Goal: Transaction & Acquisition: Subscribe to service/newsletter

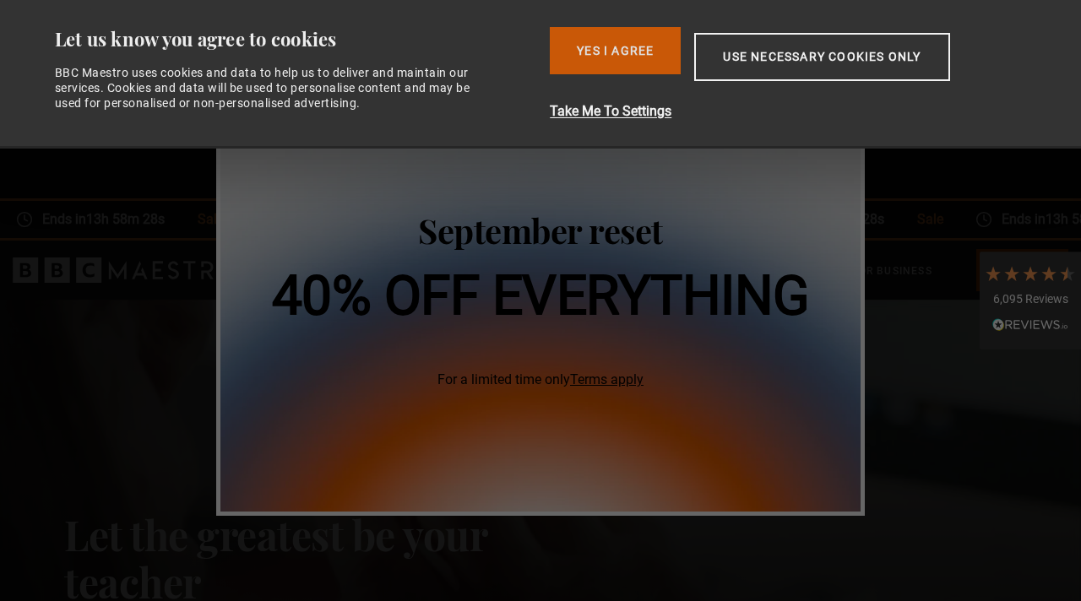
click at [645, 63] on button "Yes I Agree" at bounding box center [615, 50] width 131 height 47
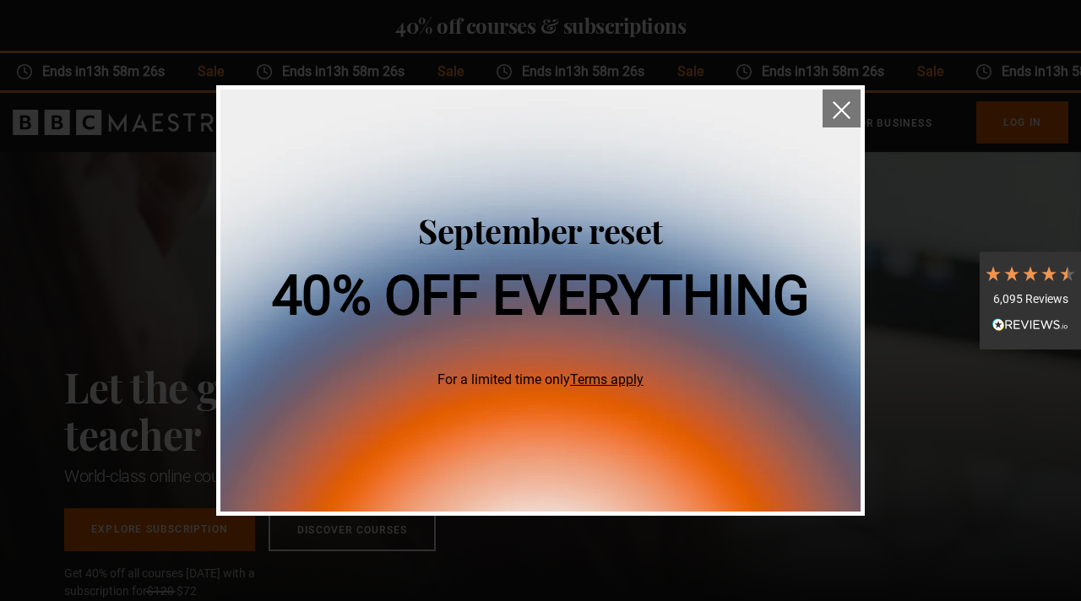
click at [842, 111] on img "close" at bounding box center [842, 110] width 18 height 18
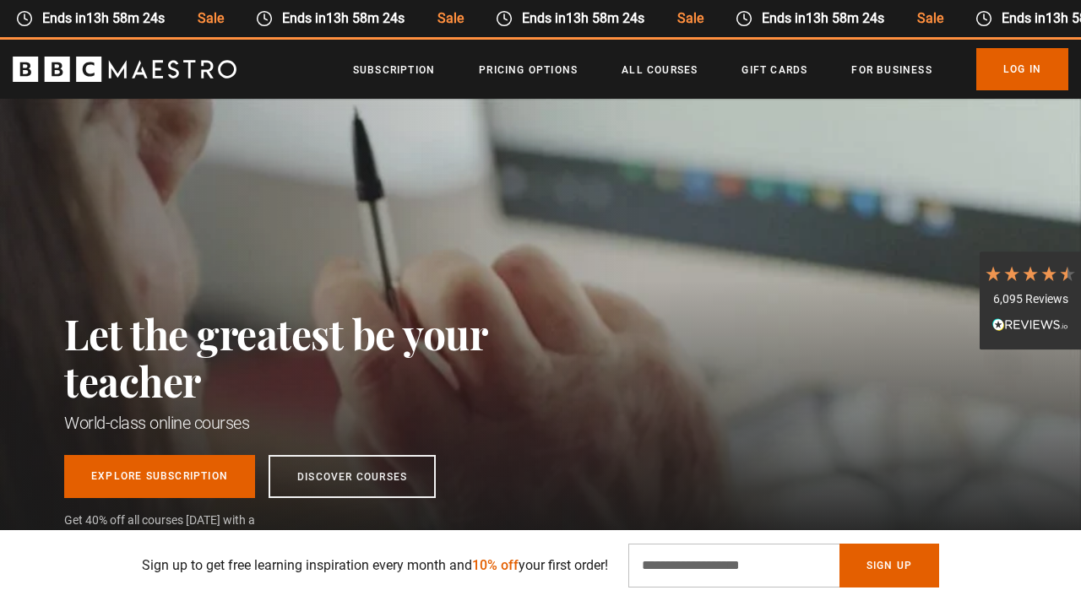
scroll to position [57, 0]
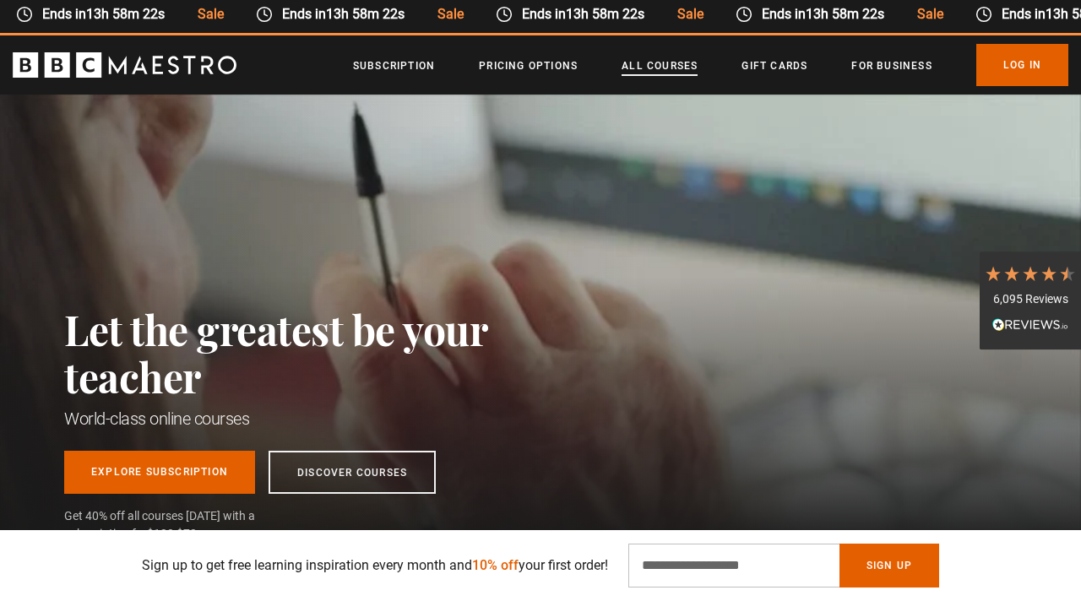
click at [645, 61] on link "All Courses" at bounding box center [660, 65] width 76 height 17
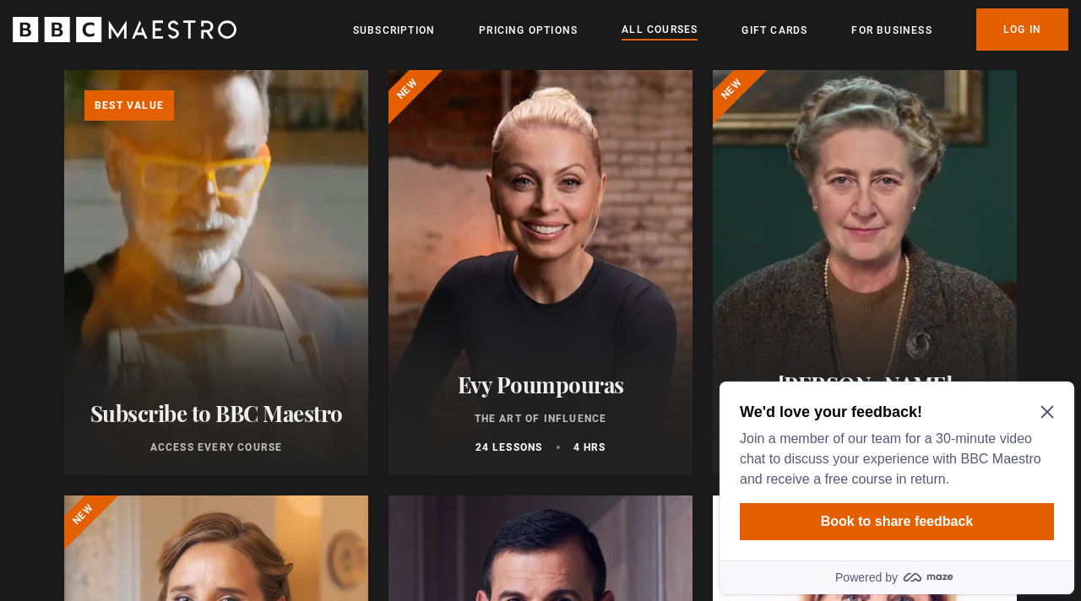
scroll to position [290, 0]
click at [1050, 409] on icon "Close Maze Prompt" at bounding box center [1047, 412] width 13 height 13
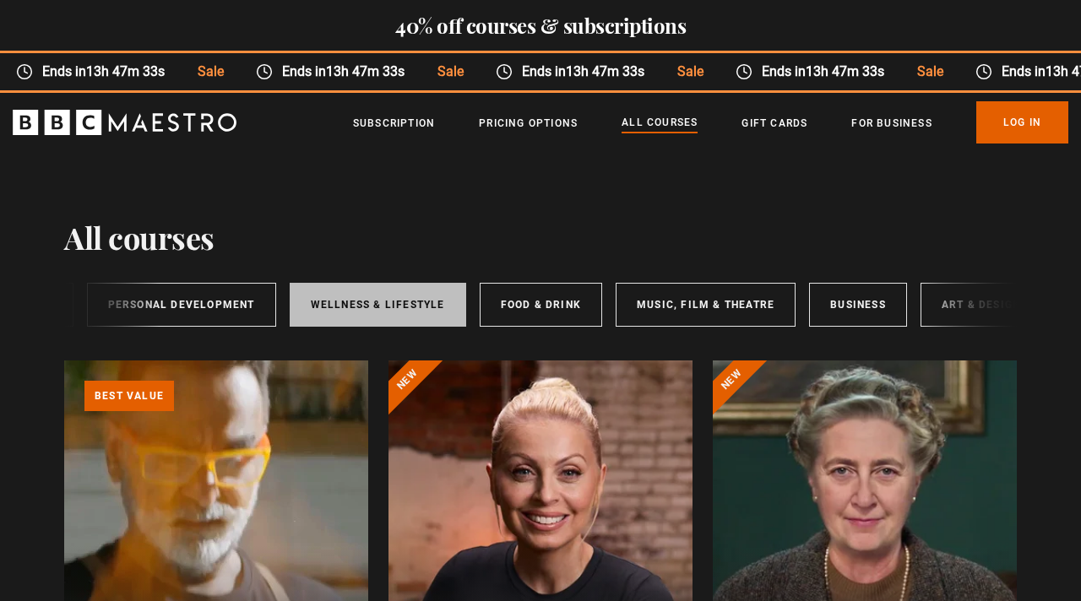
scroll to position [0, 287]
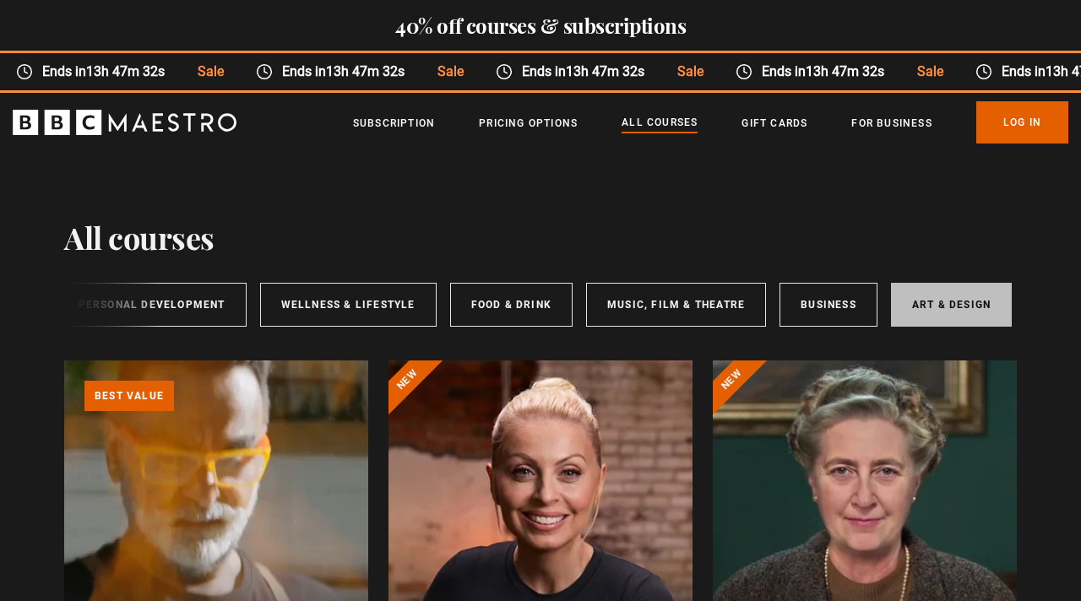
click at [947, 306] on link "Art & Design" at bounding box center [951, 305] width 121 height 44
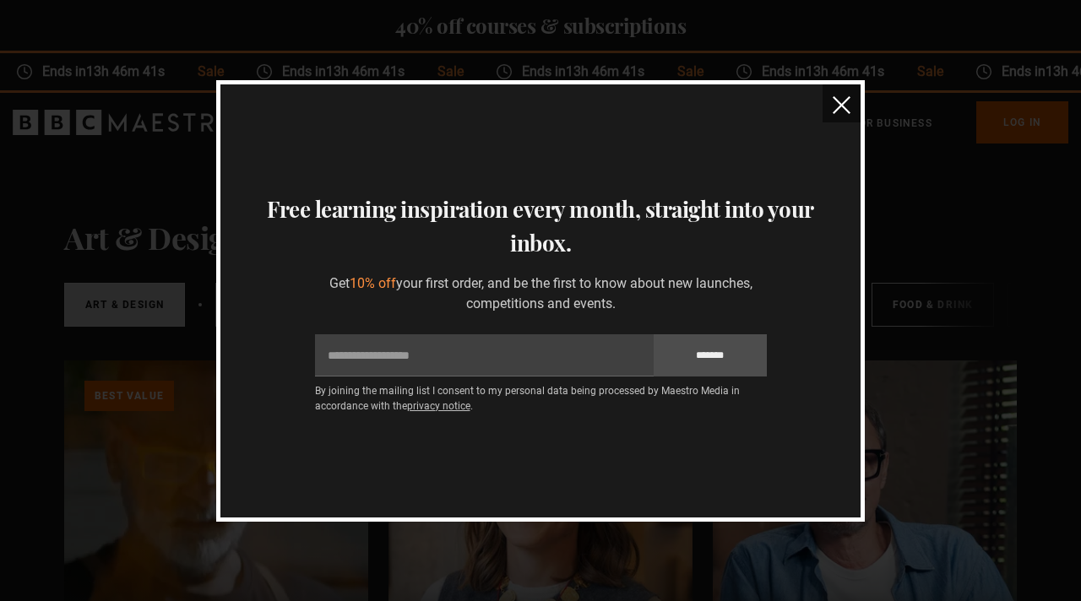
click at [831, 104] on button "close" at bounding box center [842, 103] width 38 height 38
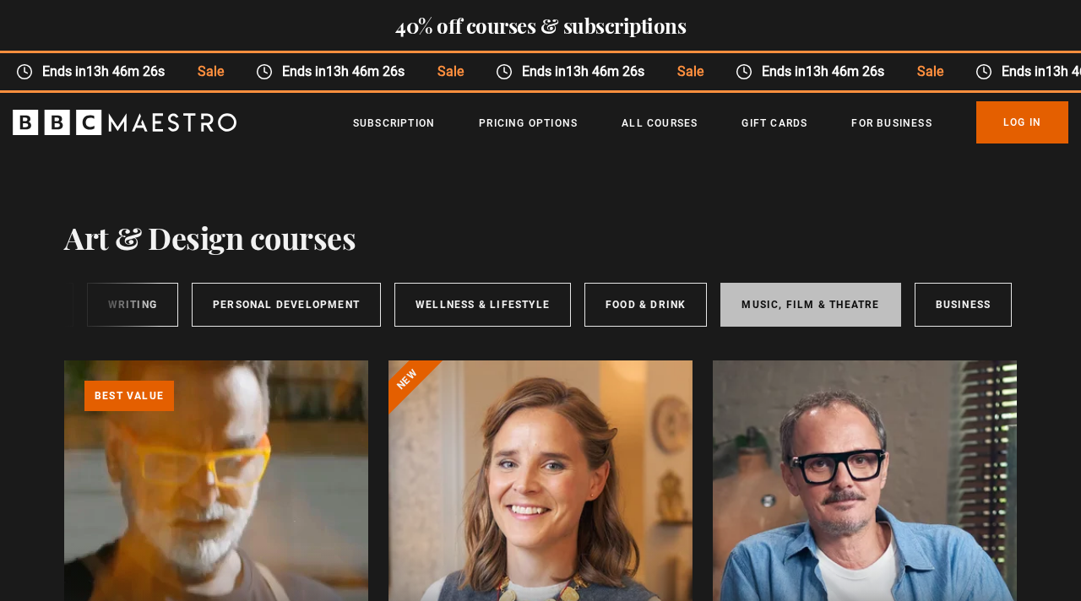
click at [797, 309] on link "Music, Film & Theatre" at bounding box center [811, 305] width 180 height 44
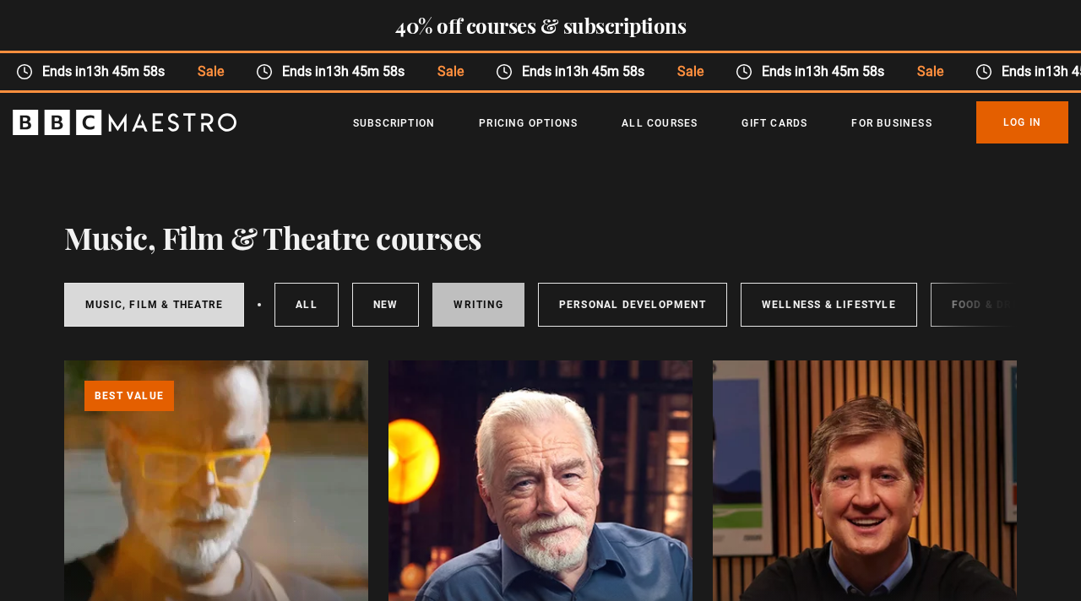
click at [491, 308] on link "Writing" at bounding box center [478, 305] width 91 height 44
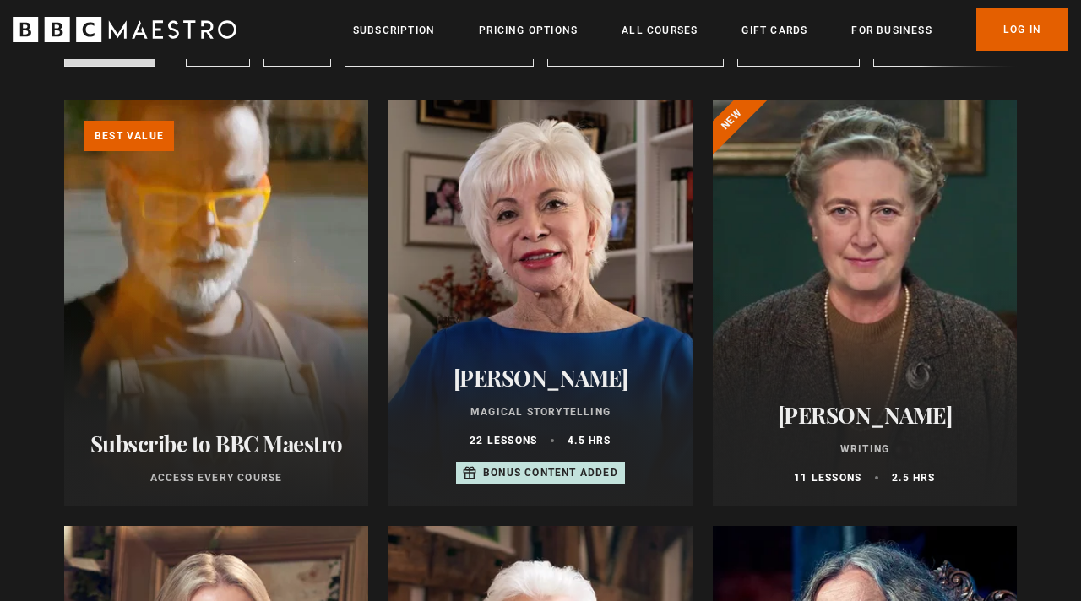
scroll to position [256, 0]
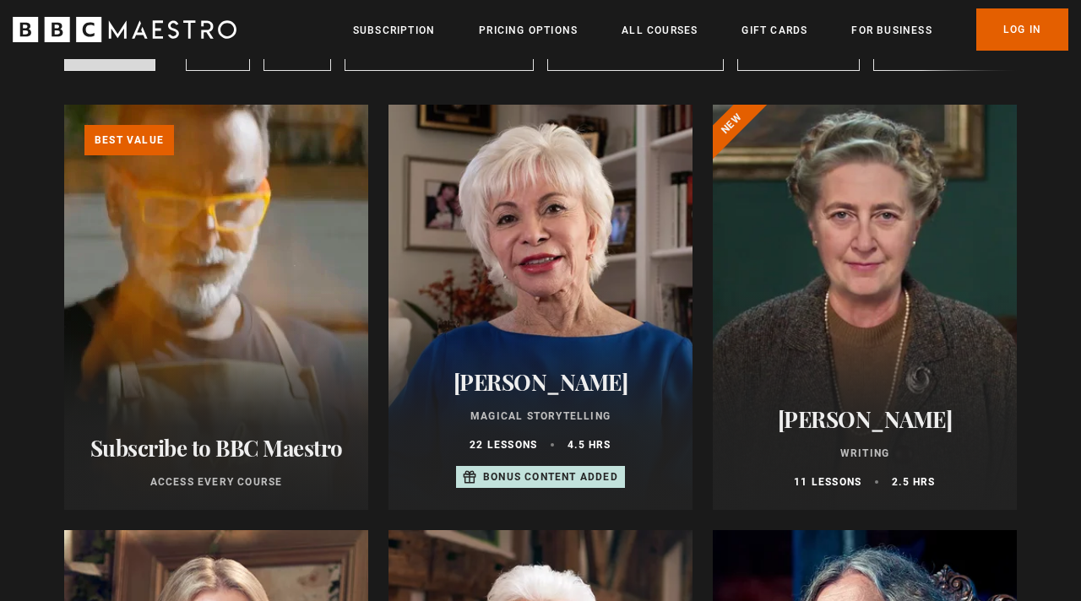
click at [808, 325] on div at bounding box center [865, 307] width 304 height 405
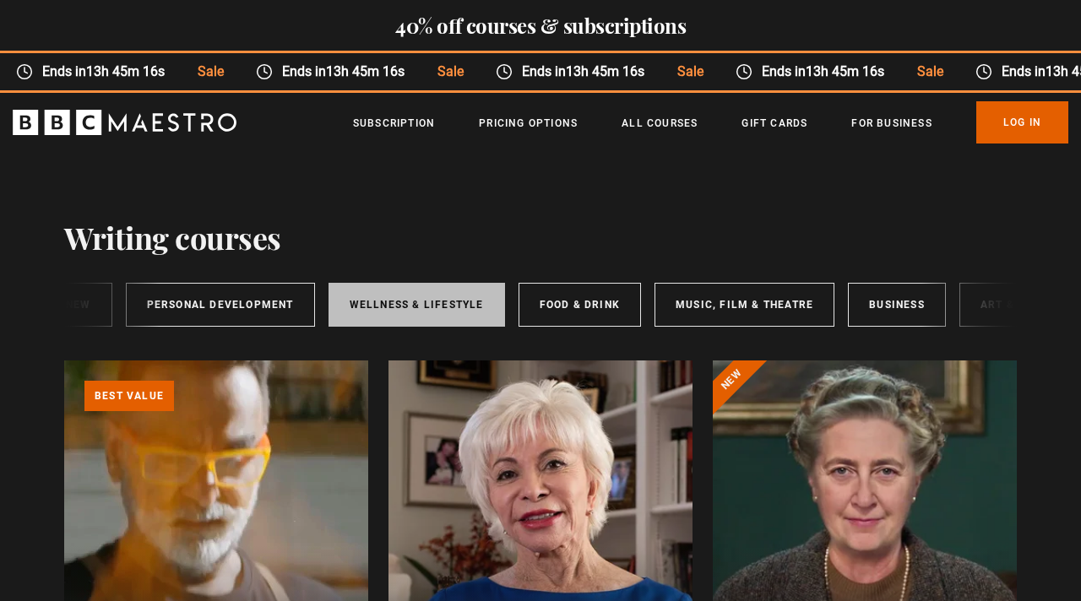
scroll to position [0, 287]
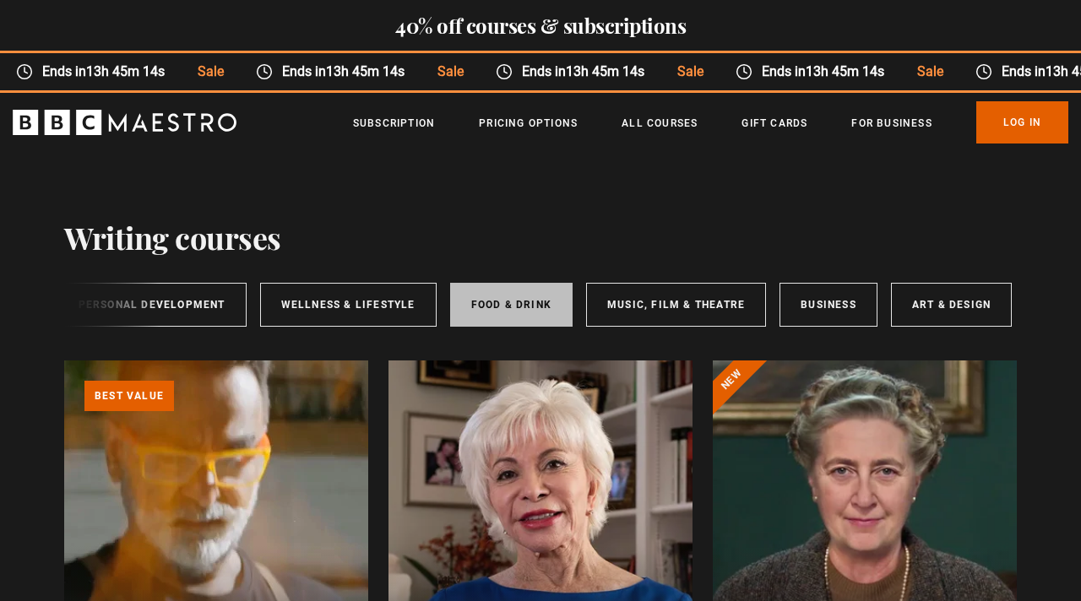
click at [536, 301] on link "Food & Drink" at bounding box center [511, 305] width 122 height 44
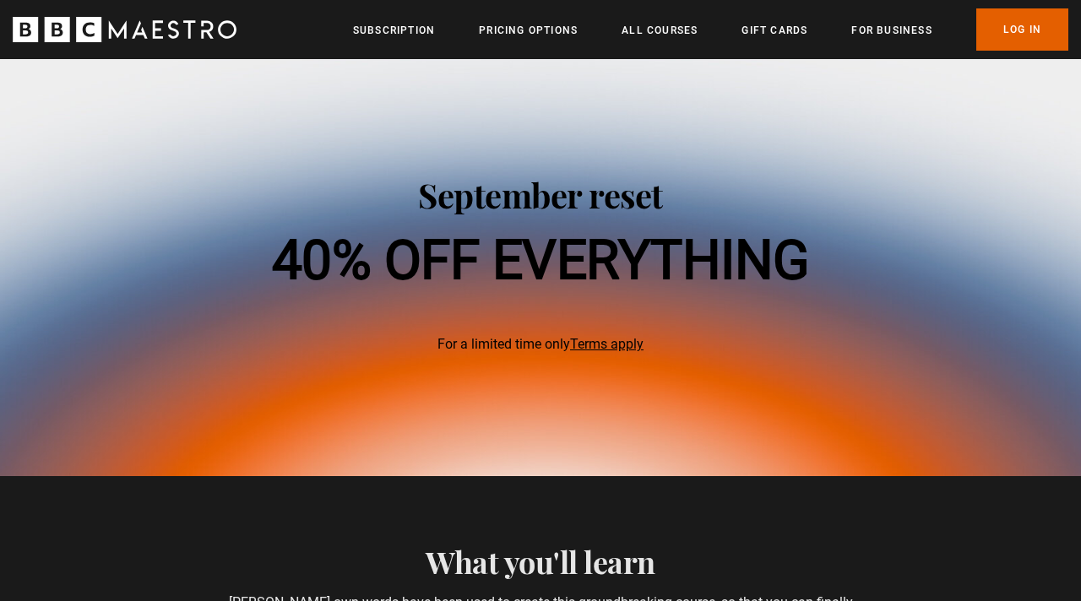
scroll to position [880, 0]
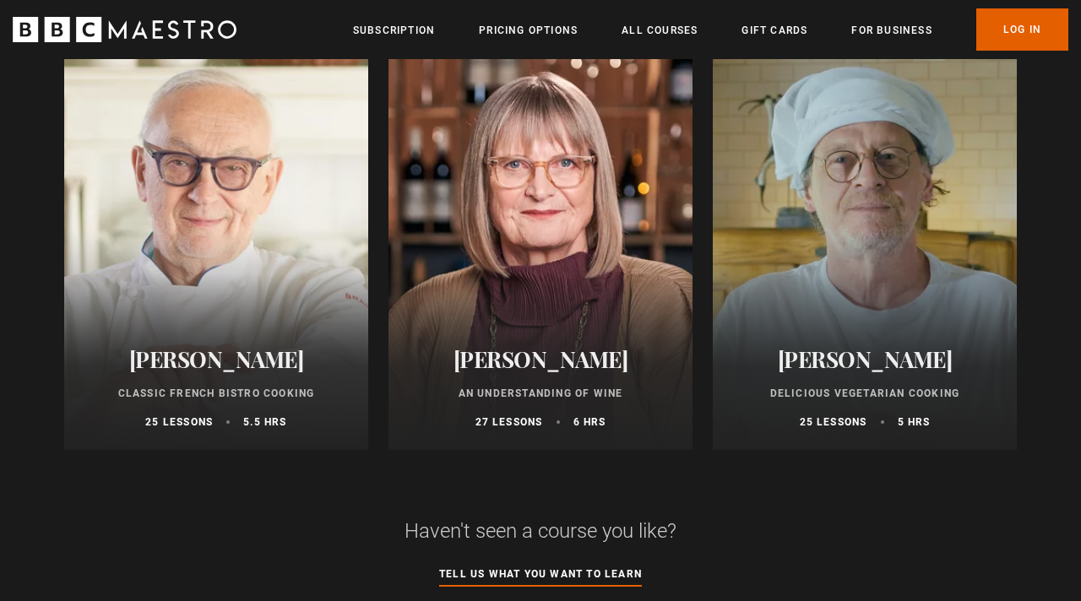
scroll to position [1159, 0]
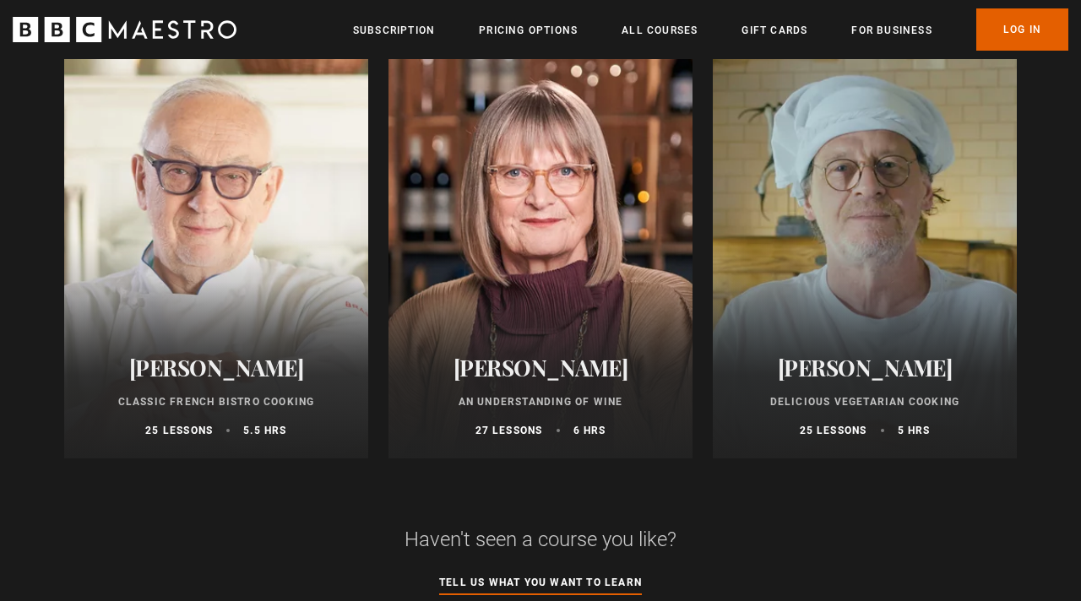
click at [855, 291] on div at bounding box center [865, 255] width 304 height 405
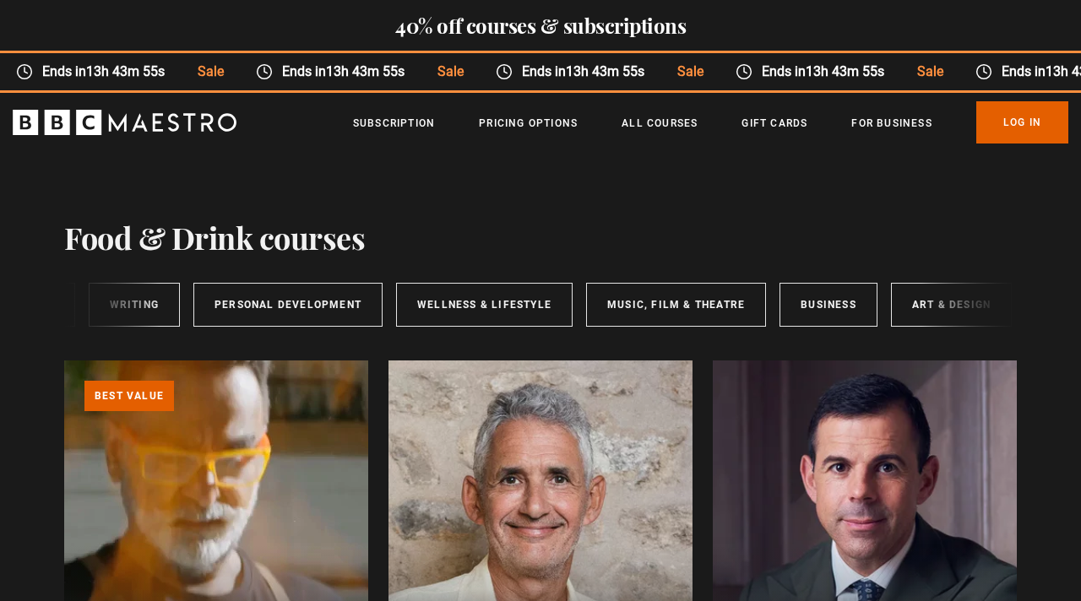
scroll to position [0, 182]
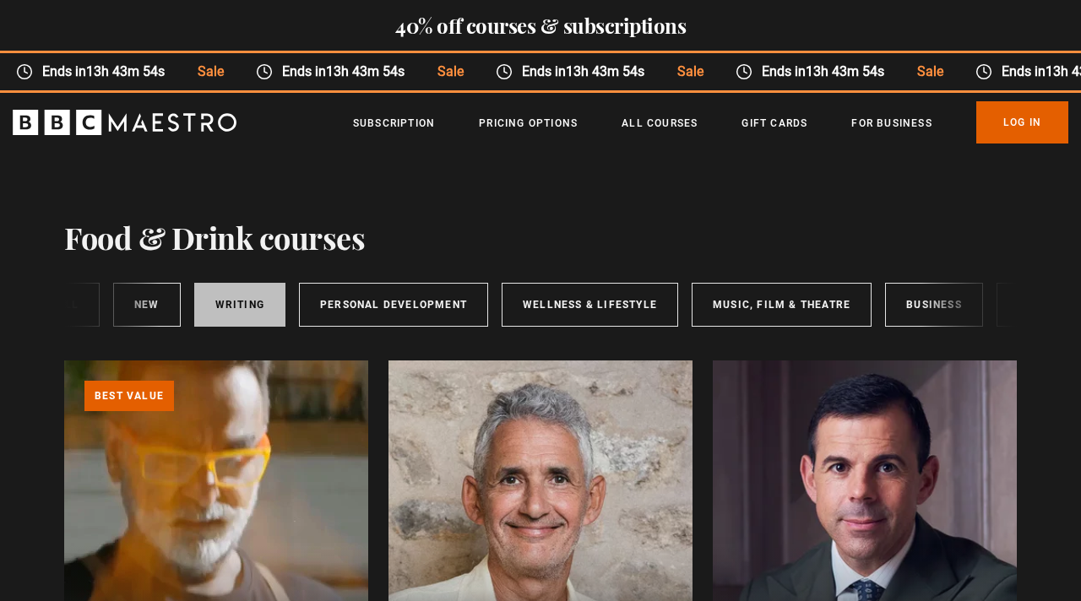
click at [265, 307] on link "Writing" at bounding box center [239, 305] width 91 height 44
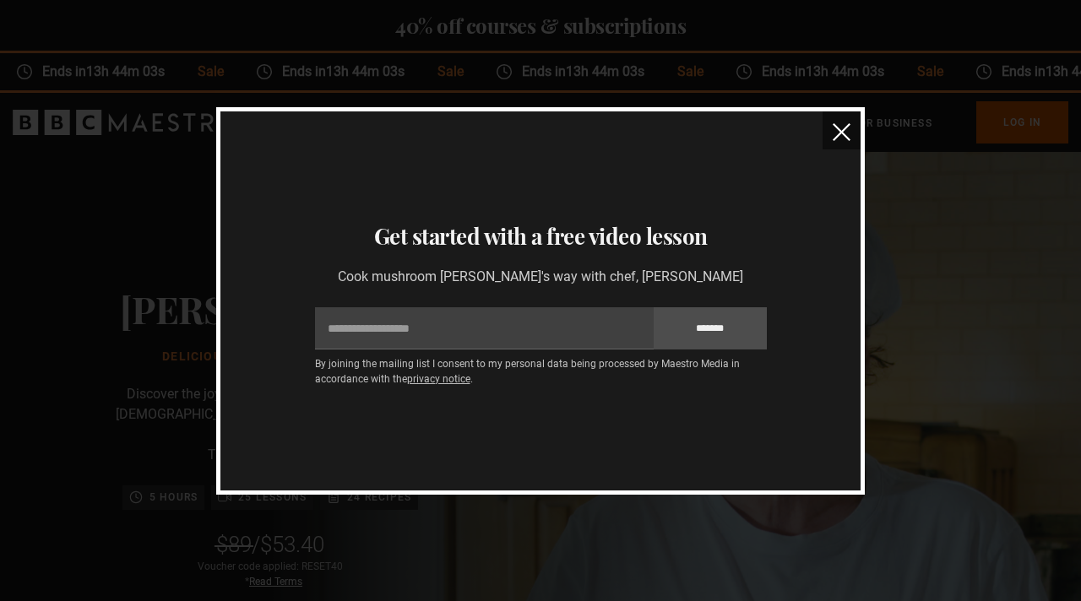
click at [843, 139] on img "close" at bounding box center [842, 132] width 18 height 18
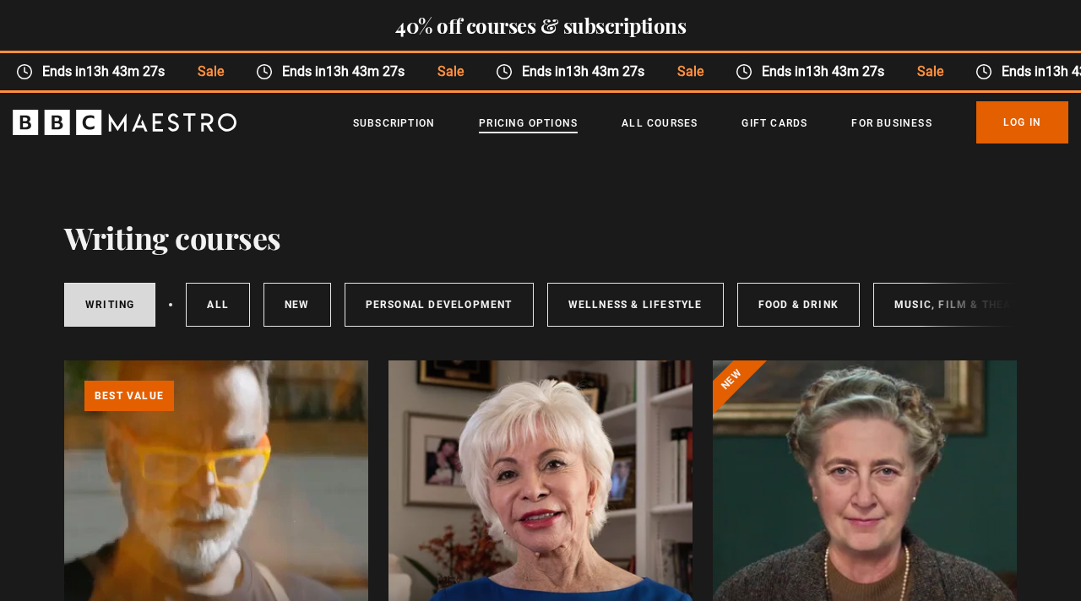
click at [518, 123] on link "Pricing Options" at bounding box center [528, 123] width 99 height 17
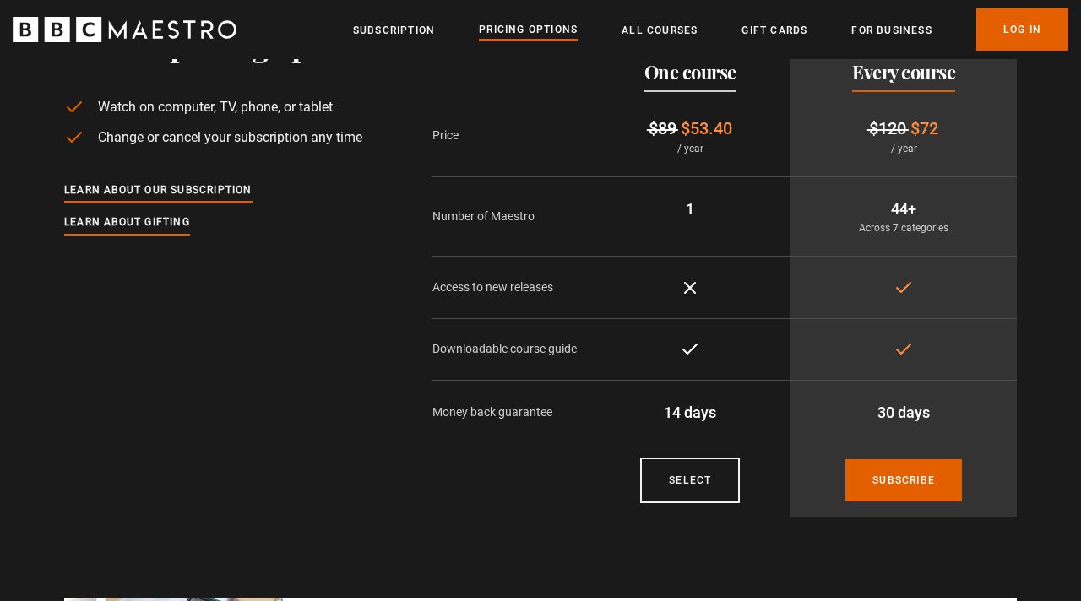
scroll to position [197, 0]
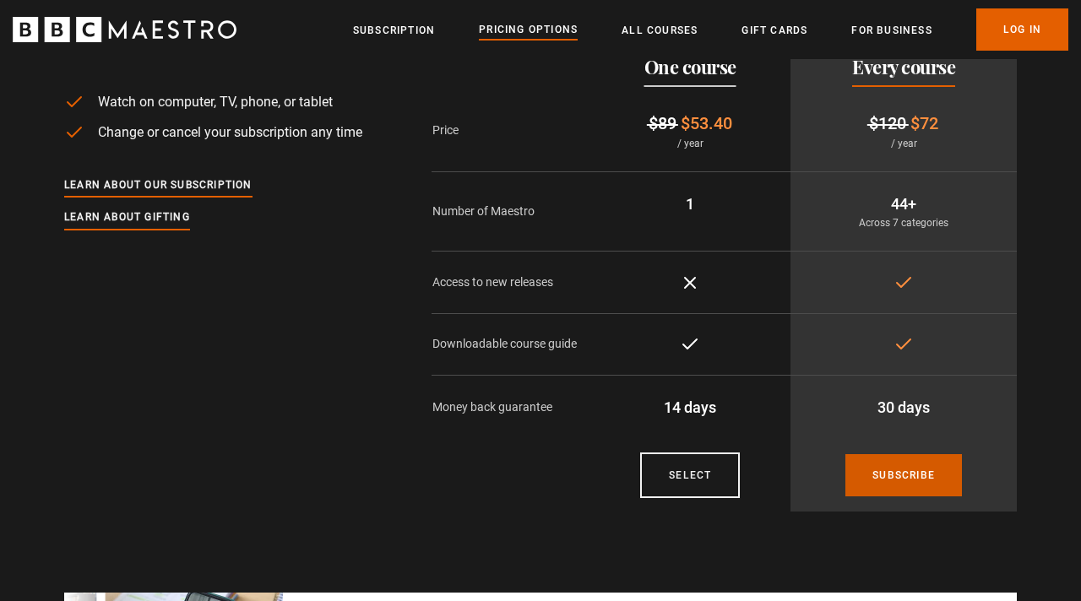
click at [867, 481] on link "Subscribe" at bounding box center [904, 475] width 117 height 42
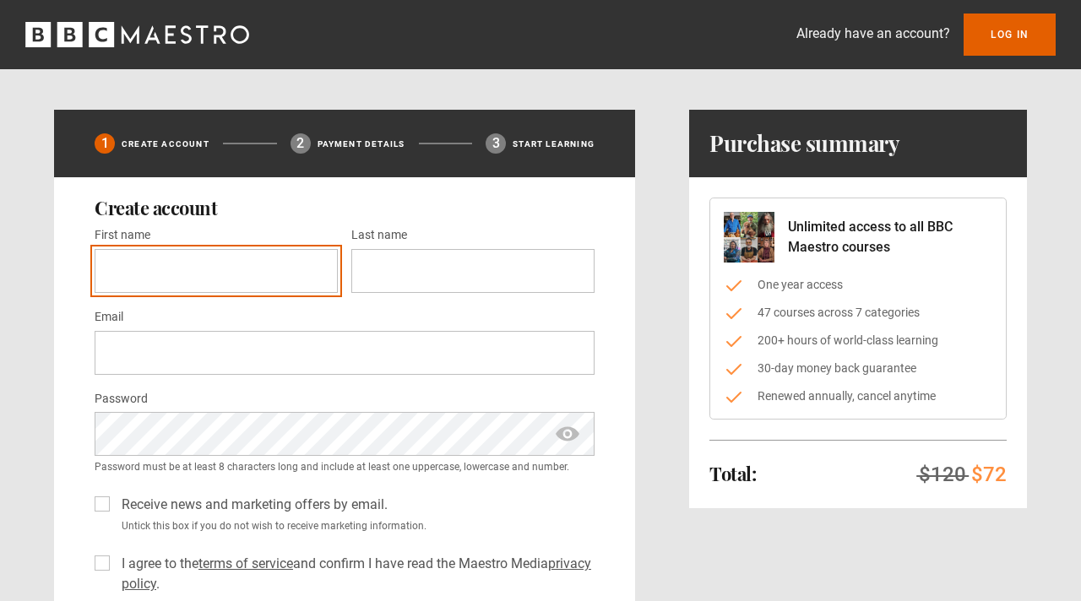
click at [253, 260] on input "First name *" at bounding box center [216, 271] width 243 height 44
type input "****"
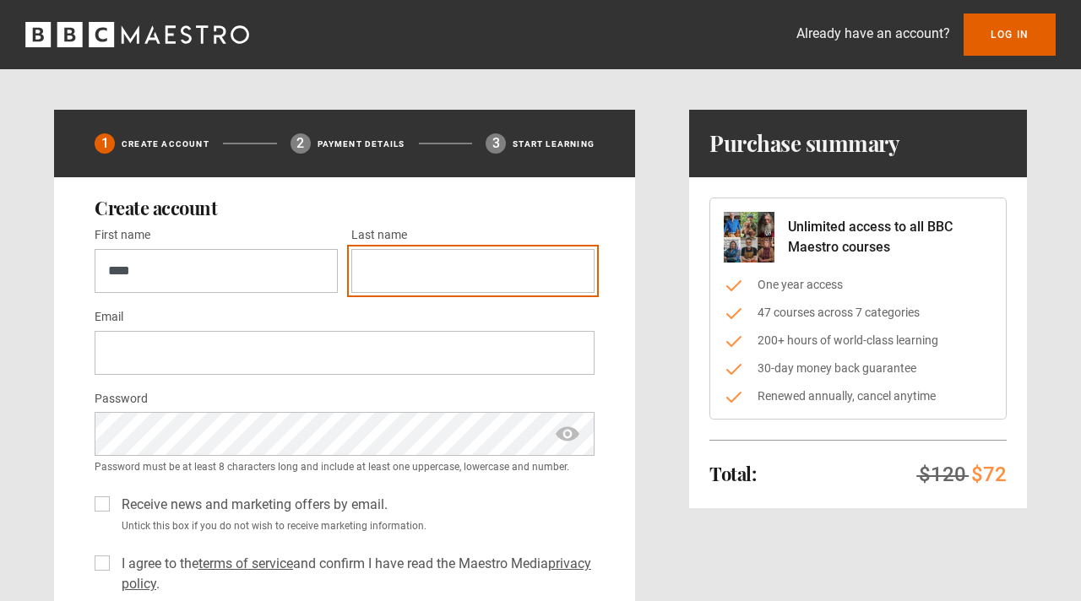
type input "****"
type input "**********"
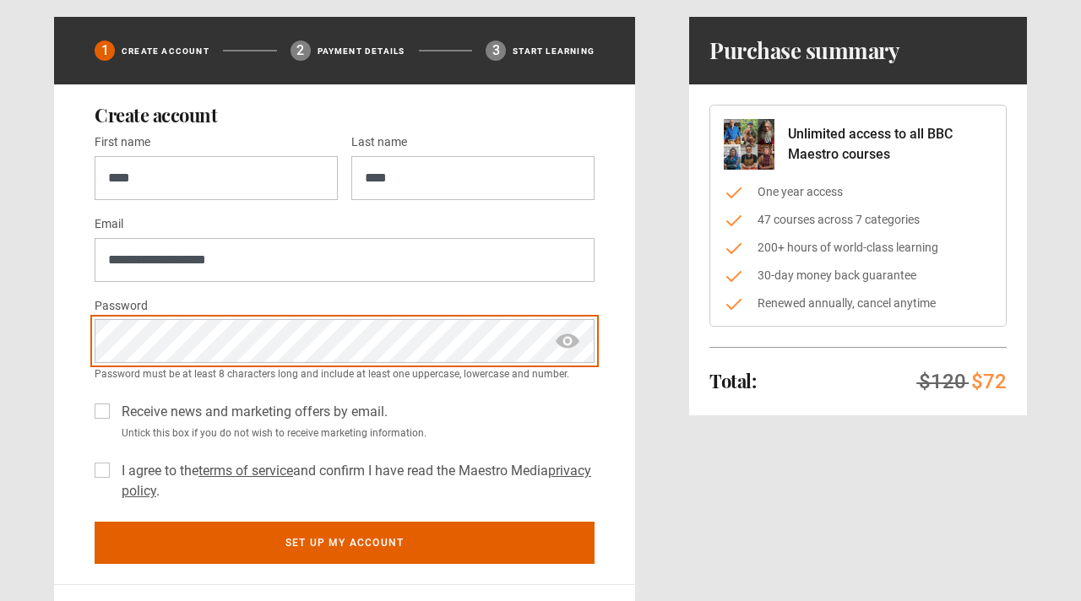
scroll to position [112, 0]
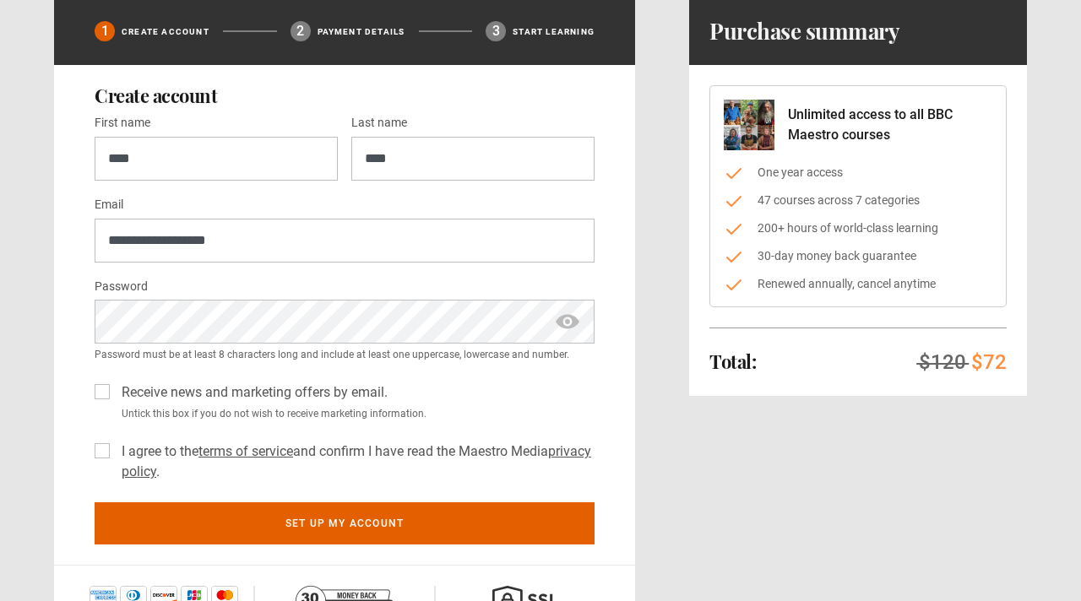
click at [110, 460] on div "I agree to the terms of service and confirm I have read the Maestro Media priva…" at bounding box center [345, 458] width 500 height 47
click at [102, 440] on div "I agree to the terms of service and confirm I have read the Maestro Media priva…" at bounding box center [345, 458] width 500 height 47
click at [115, 447] on label "I agree to the terms of service and confirm I have read the Maestro Media priva…" at bounding box center [355, 462] width 480 height 41
click at [115, 394] on label "Receive news and marketing offers by email." at bounding box center [251, 393] width 273 height 20
click at [570, 329] on span "show password" at bounding box center [567, 322] width 27 height 44
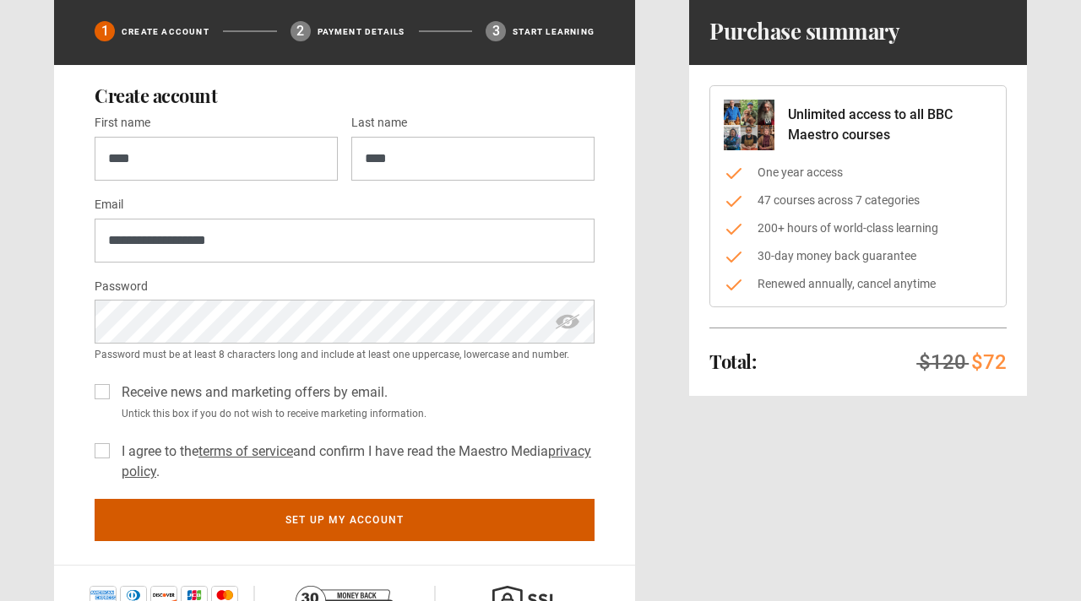
click at [450, 521] on button "Set up my account" at bounding box center [345, 520] width 500 height 42
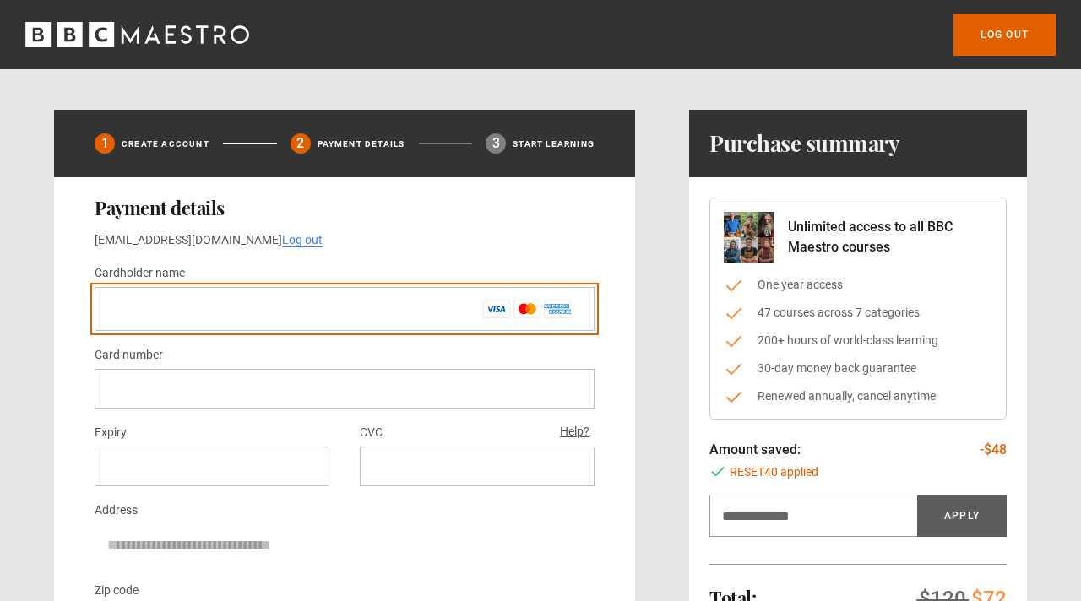
click at [351, 318] on input "Cardholder name *" at bounding box center [345, 309] width 500 height 44
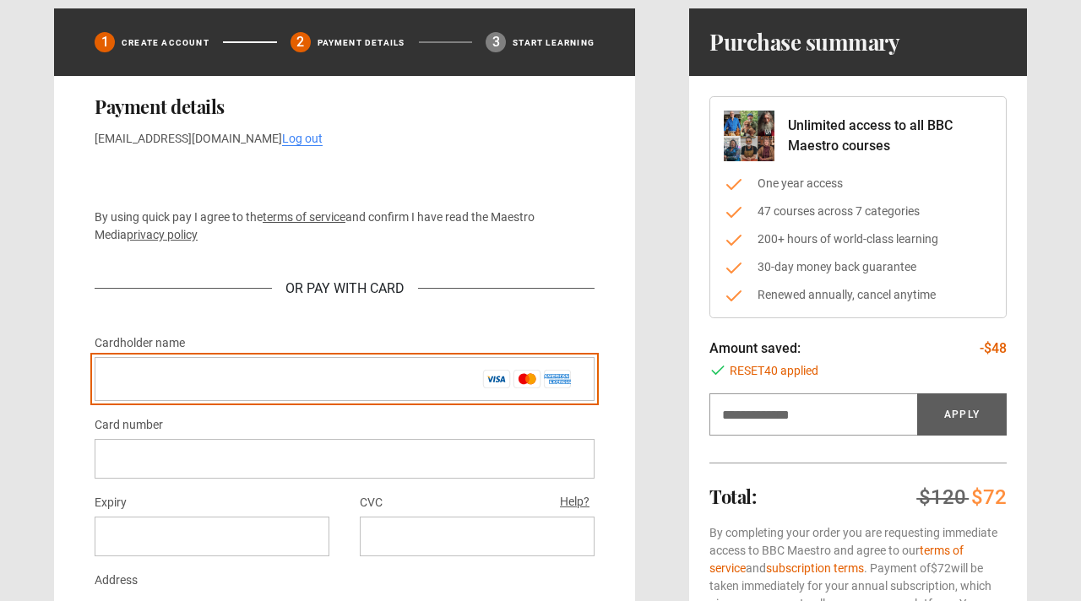
scroll to position [92, 0]
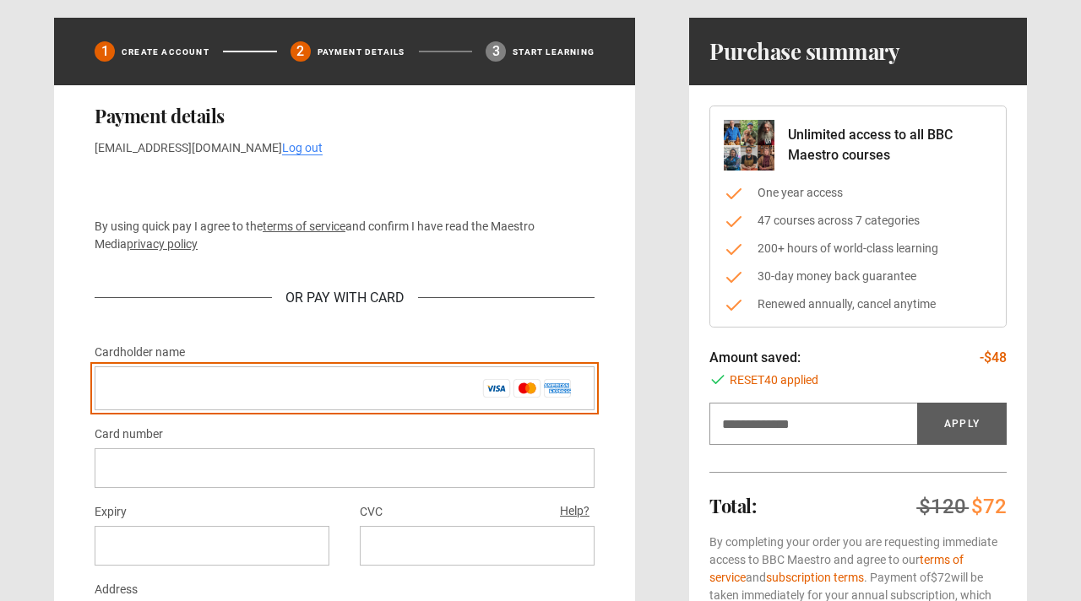
click at [356, 374] on input "Cardholder name *" at bounding box center [345, 389] width 500 height 44
type input "*********"
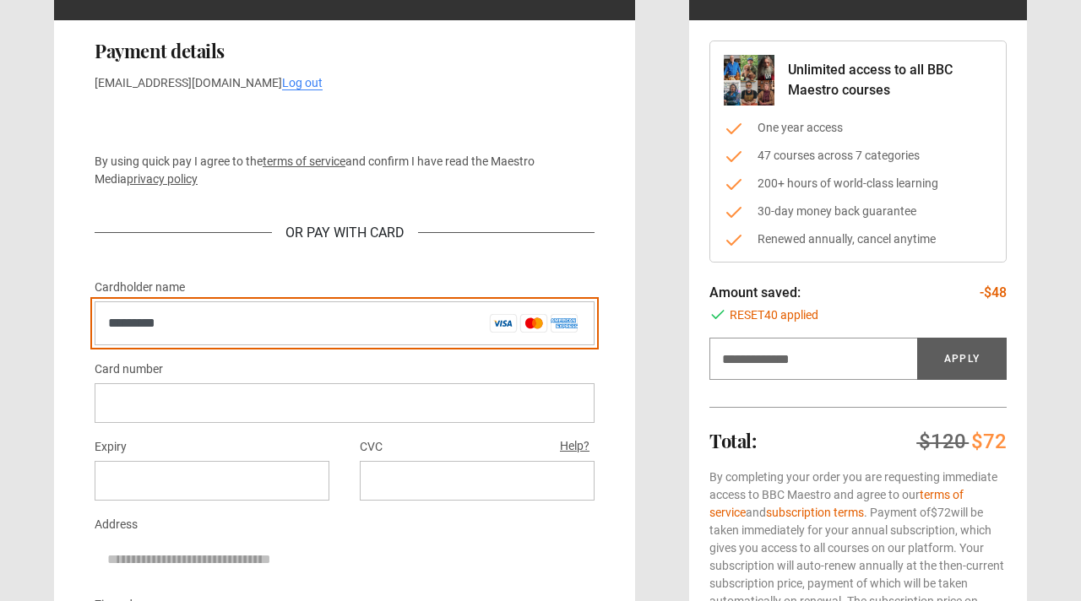
scroll to position [169, 0]
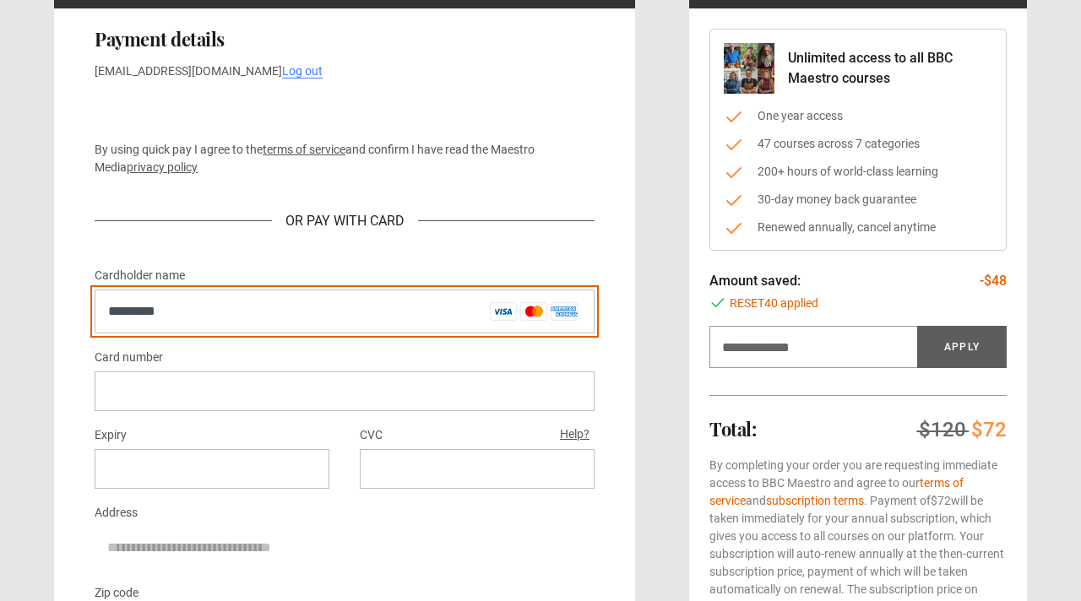
click at [519, 304] on input "*********" at bounding box center [345, 312] width 500 height 44
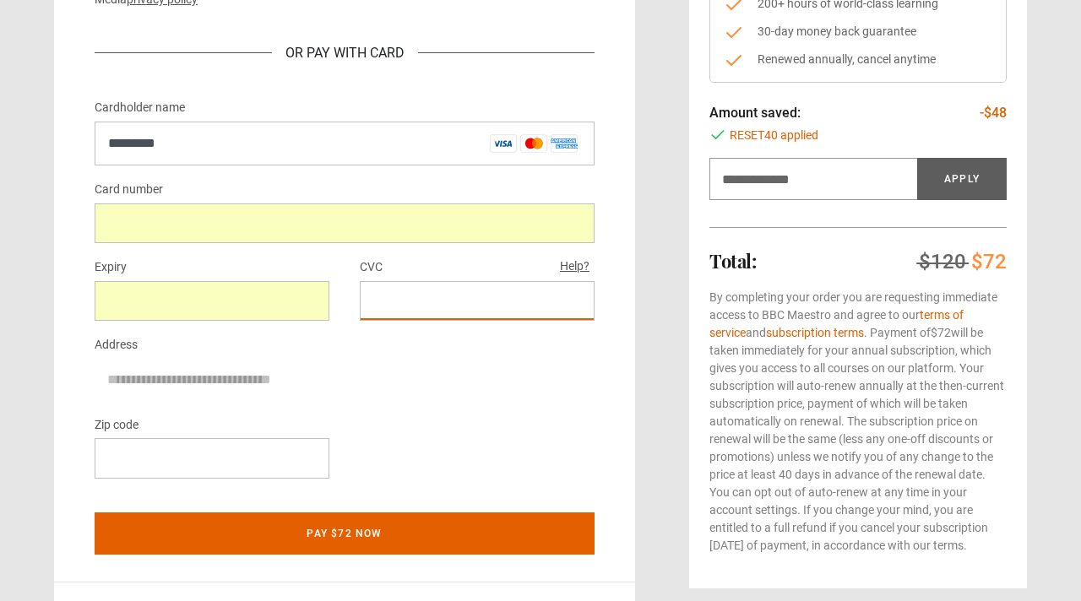
scroll to position [340, 0]
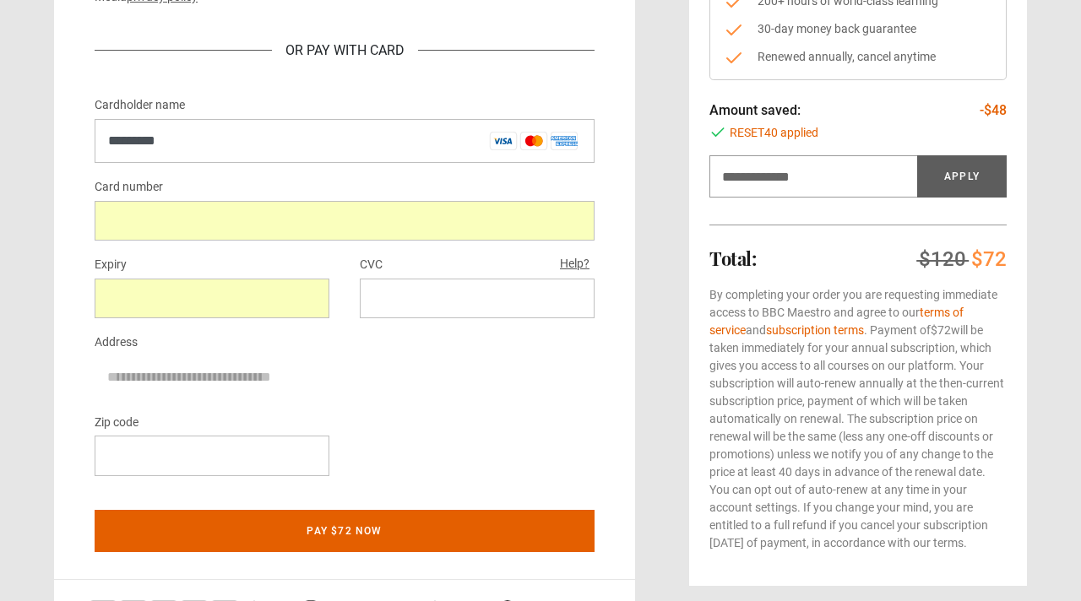
click at [193, 468] on div at bounding box center [212, 456] width 235 height 40
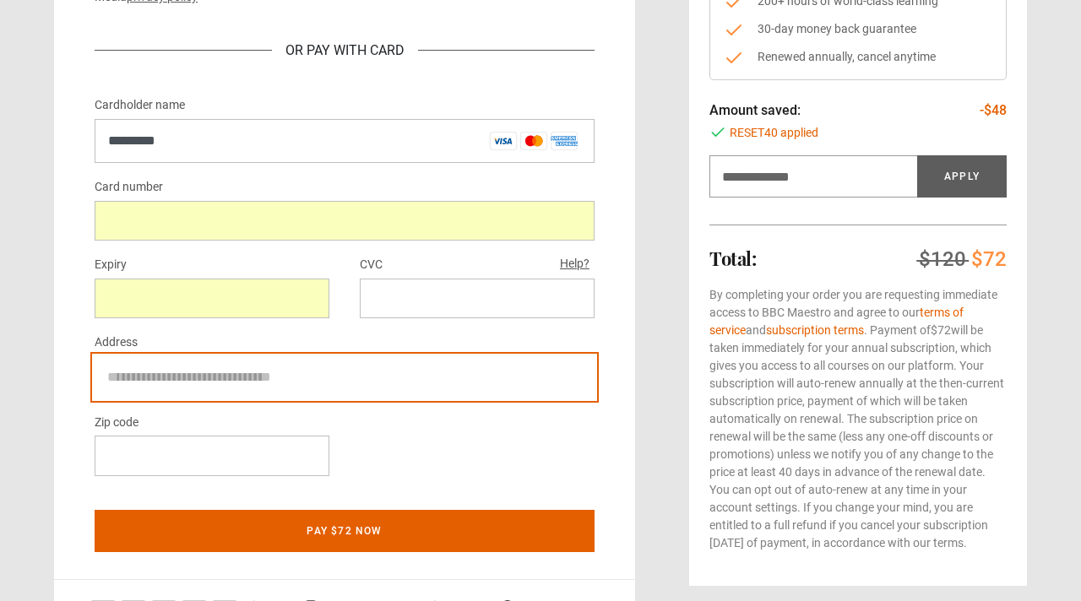
click at [148, 378] on input "Address" at bounding box center [345, 377] width 500 height 42
type input "**********"
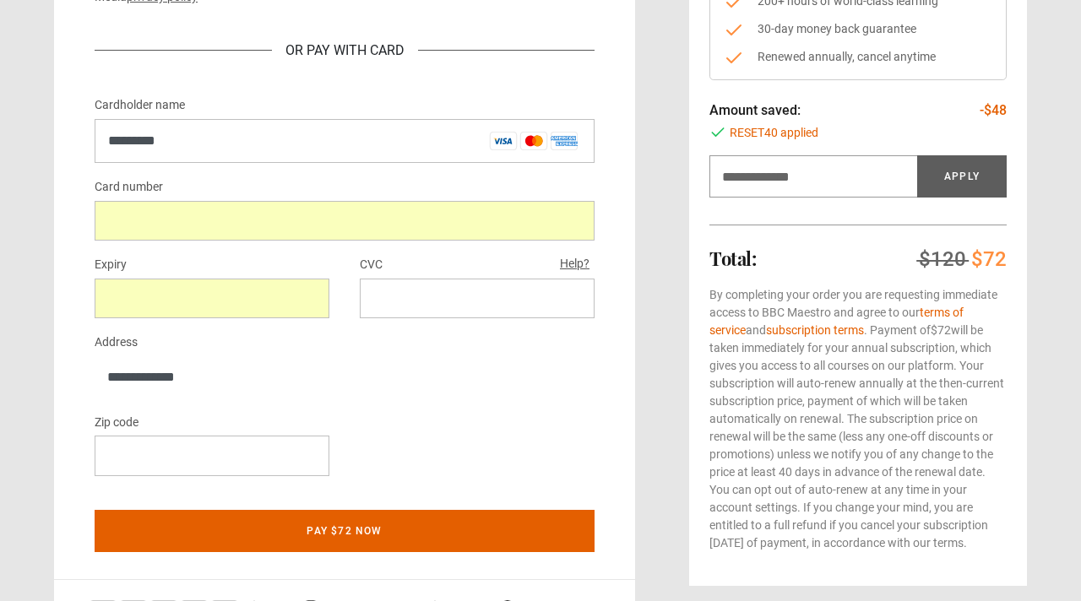
type input "*"
click at [458, 477] on div "Zip code *" at bounding box center [345, 451] width 500 height 78
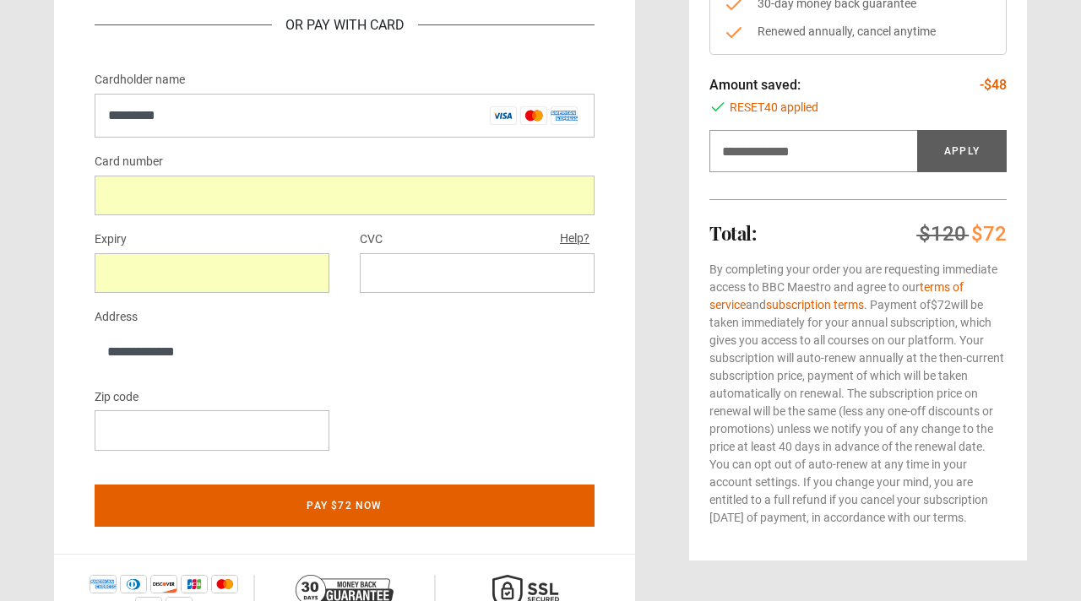
scroll to position [368, 0]
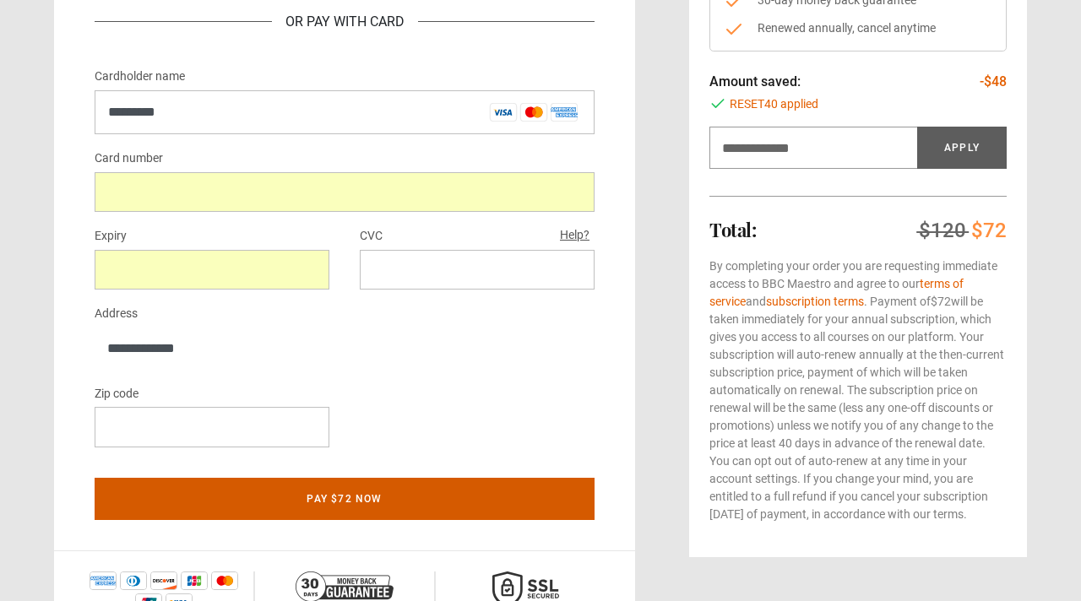
click at [444, 503] on button "Pay $72 now" at bounding box center [345, 499] width 500 height 42
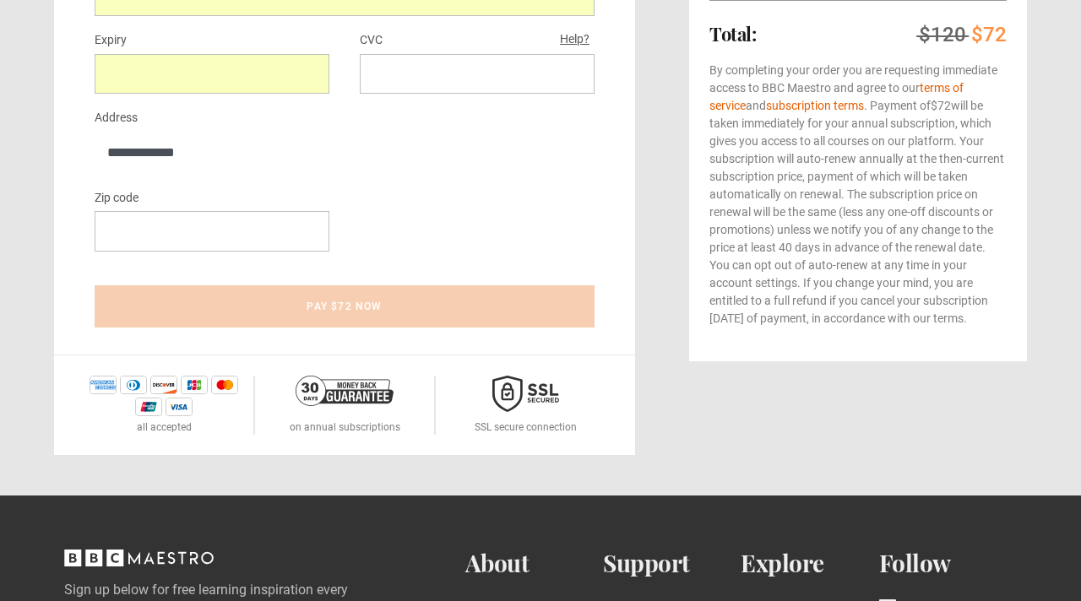
scroll to position [454, 0]
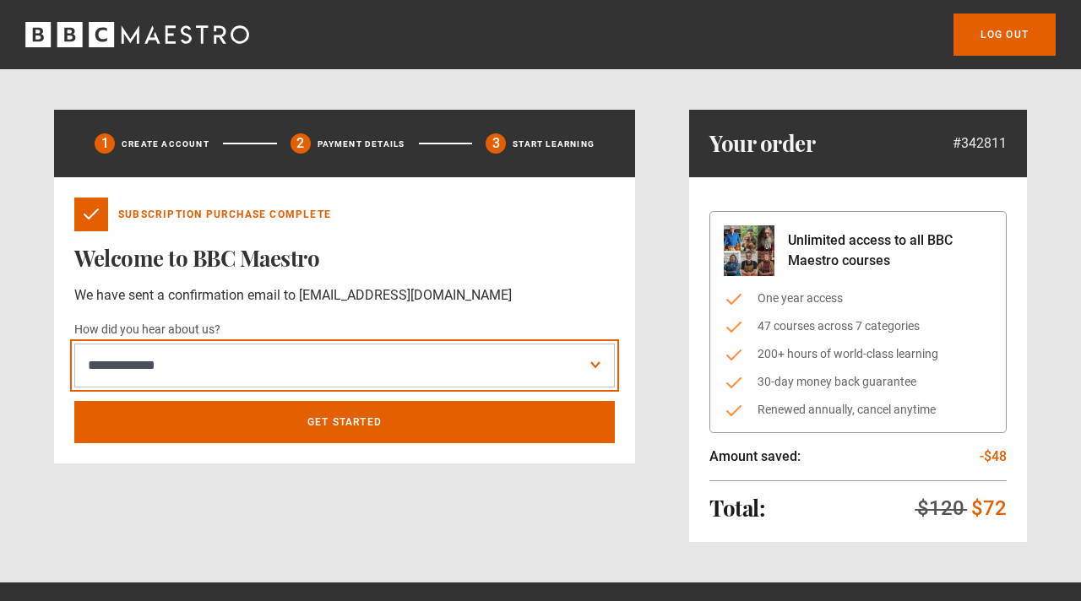
click at [412, 356] on select "**********" at bounding box center [344, 366] width 541 height 44
select select "*******"
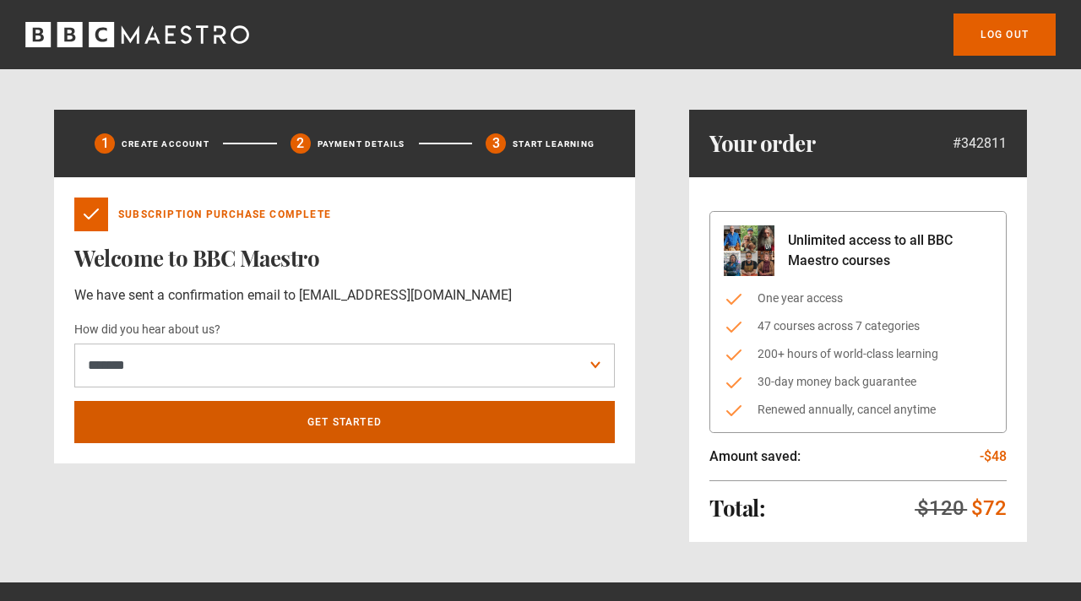
click at [373, 423] on link "Get Started" at bounding box center [344, 422] width 541 height 42
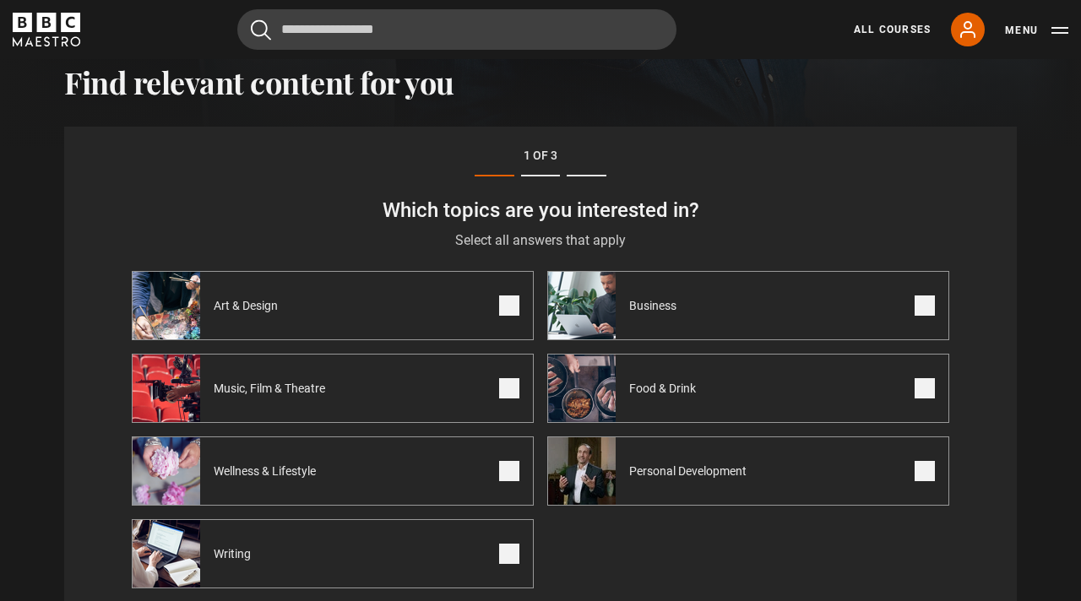
scroll to position [519, 0]
click at [444, 299] on label "Art & Design" at bounding box center [333, 305] width 402 height 69
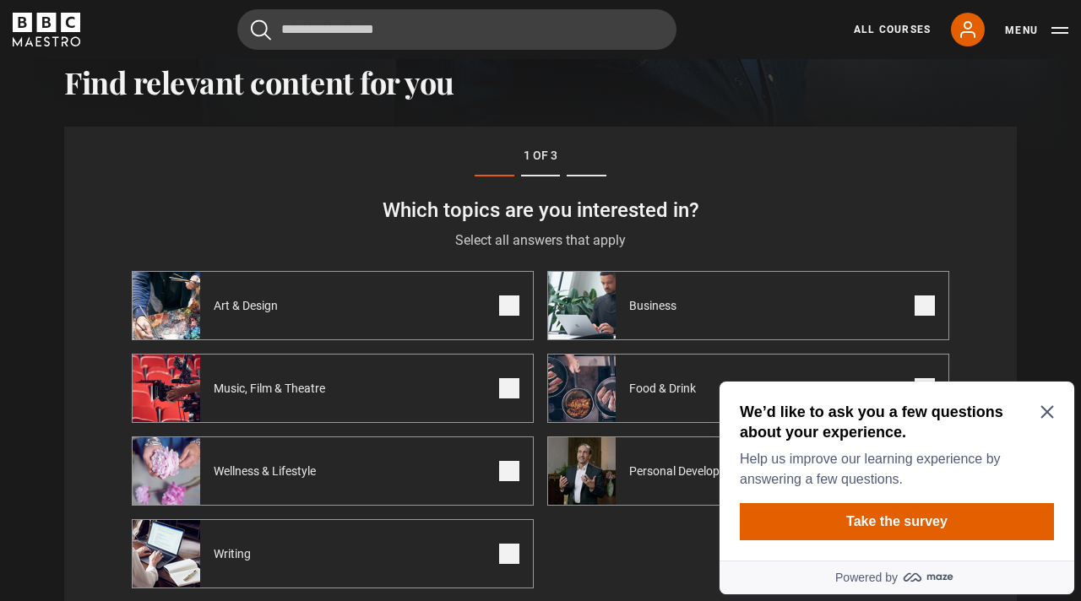
scroll to position [0, 0]
click at [507, 392] on span at bounding box center [509, 388] width 20 height 20
click at [646, 411] on div "Food & Drink" at bounding box center [632, 389] width 168 height 68
click at [1043, 412] on icon "Close Maze Prompt" at bounding box center [1048, 412] width 14 height 14
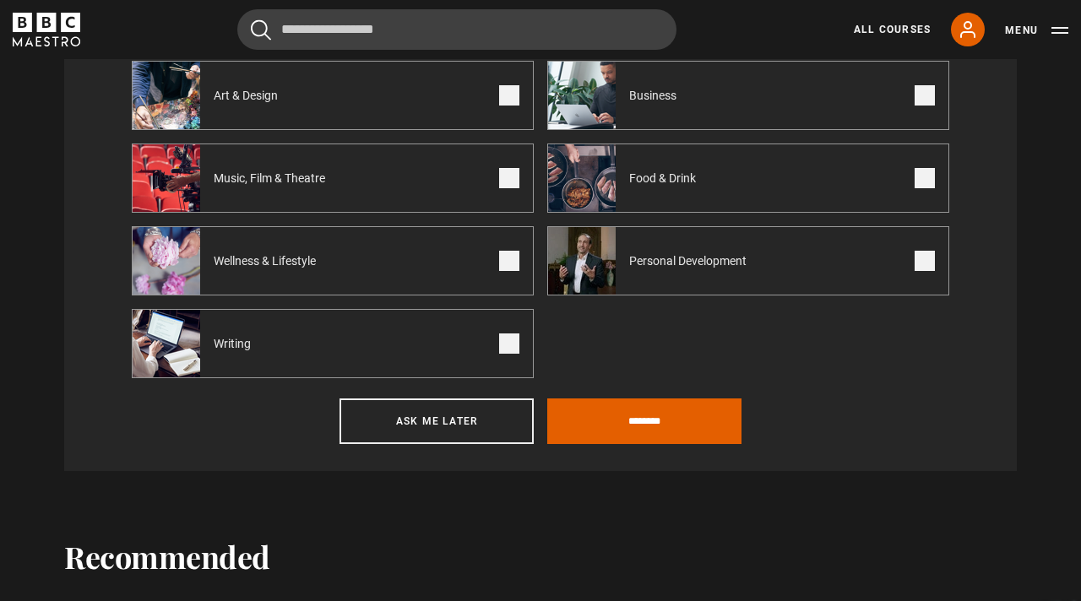
scroll to position [752, 0]
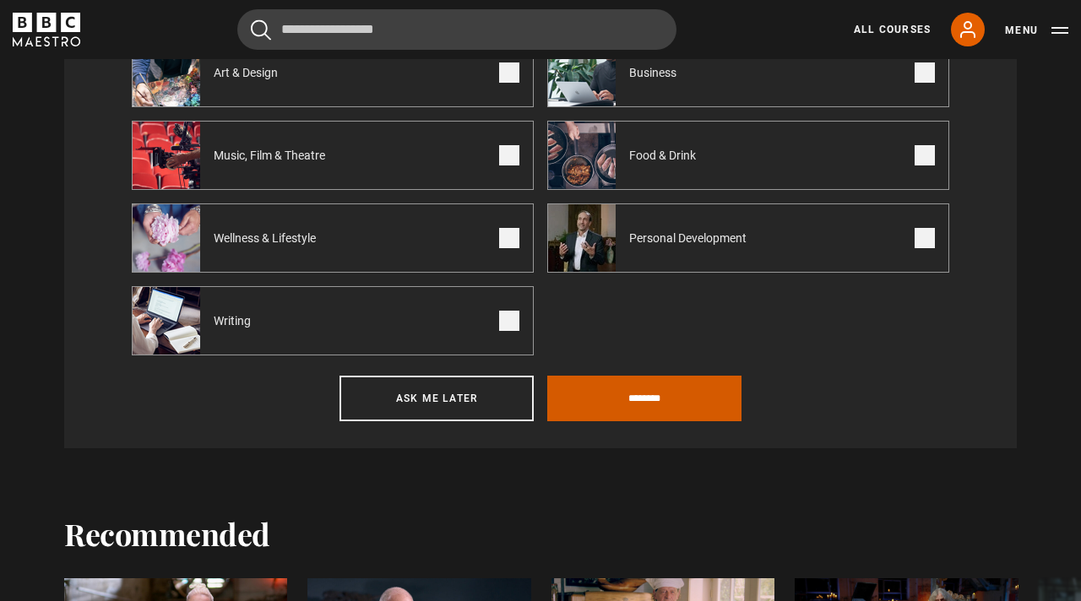
click at [667, 385] on input "********" at bounding box center [644, 399] width 194 height 46
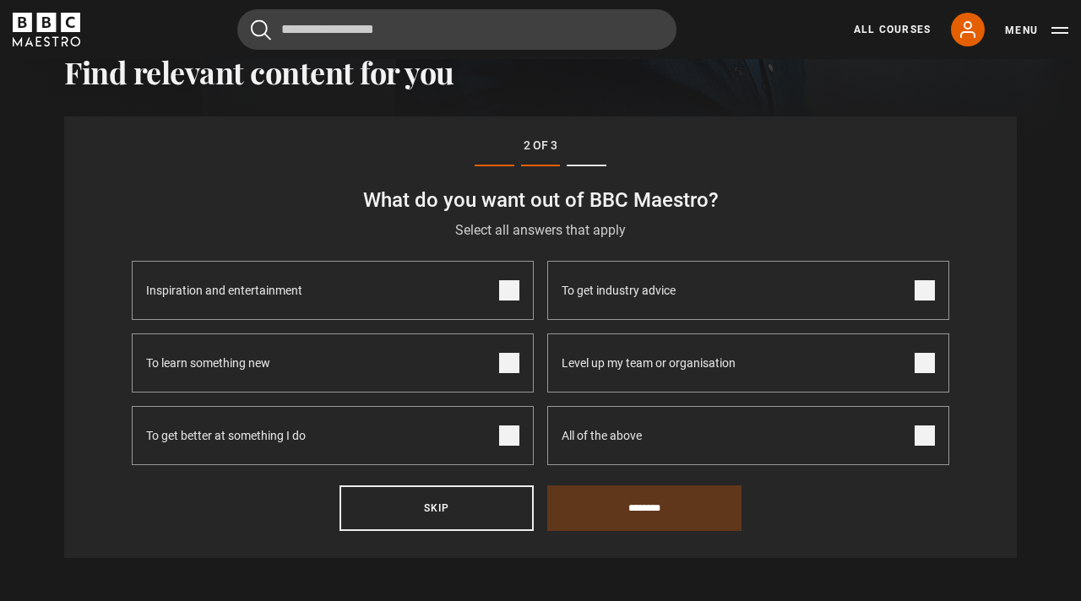
scroll to position [519, 0]
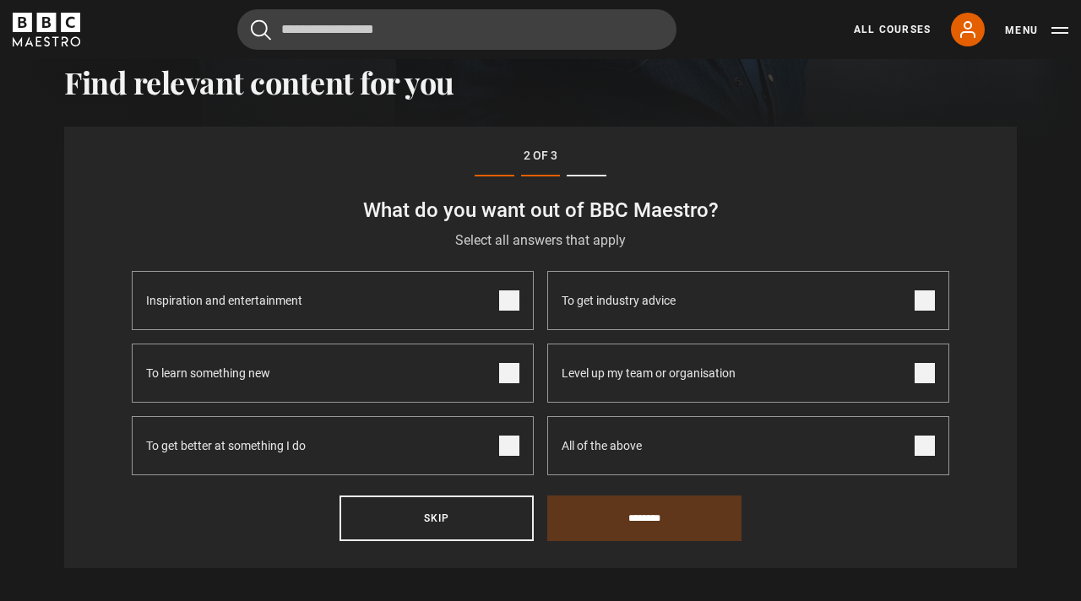
click at [514, 456] on label "To get better at something I do" at bounding box center [333, 445] width 402 height 59
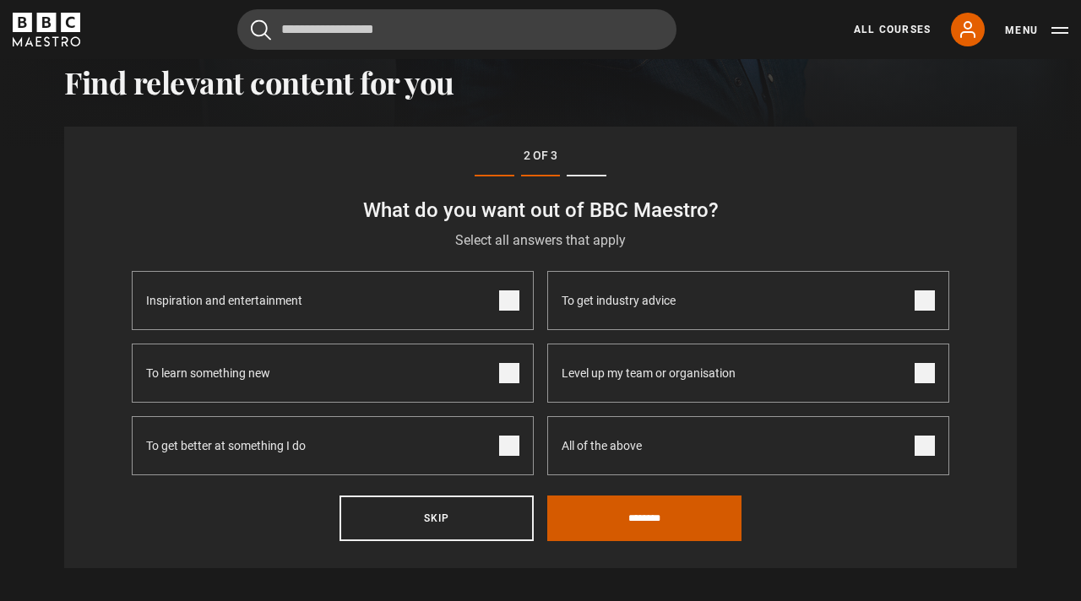
click at [679, 512] on input "********" at bounding box center [644, 519] width 194 height 46
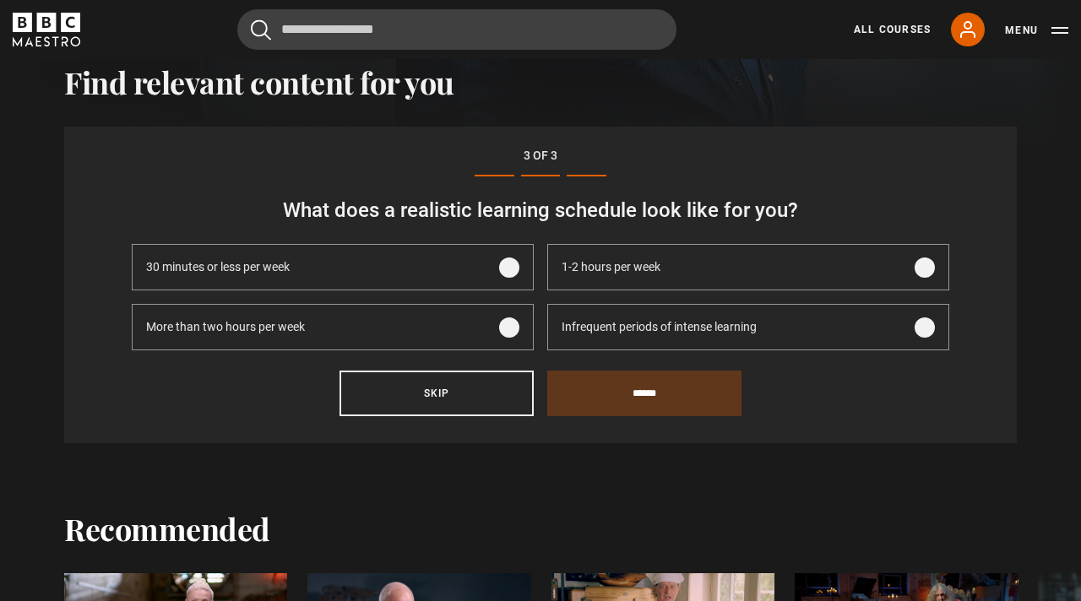
click at [631, 266] on span "1-2 hours per week" at bounding box center [611, 268] width 99 height 18
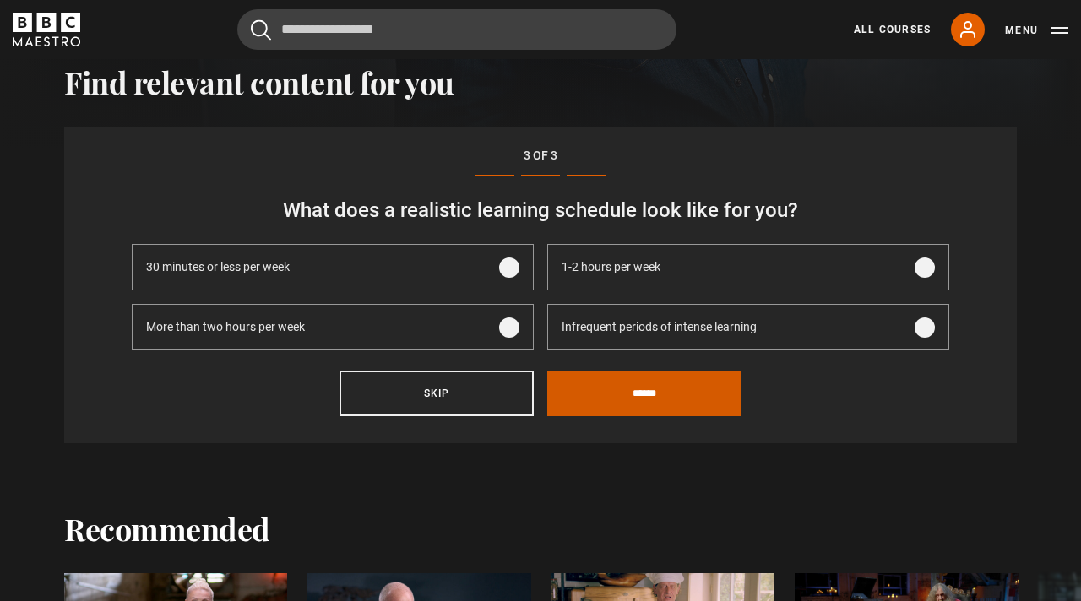
click at [670, 395] on input "******" at bounding box center [644, 394] width 194 height 46
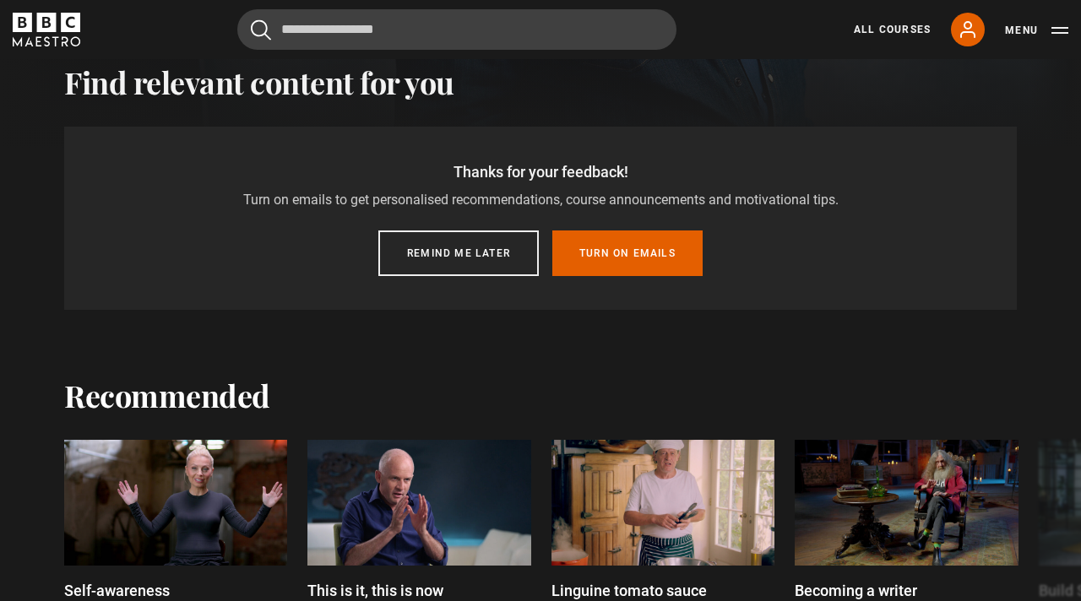
scroll to position [456, 0]
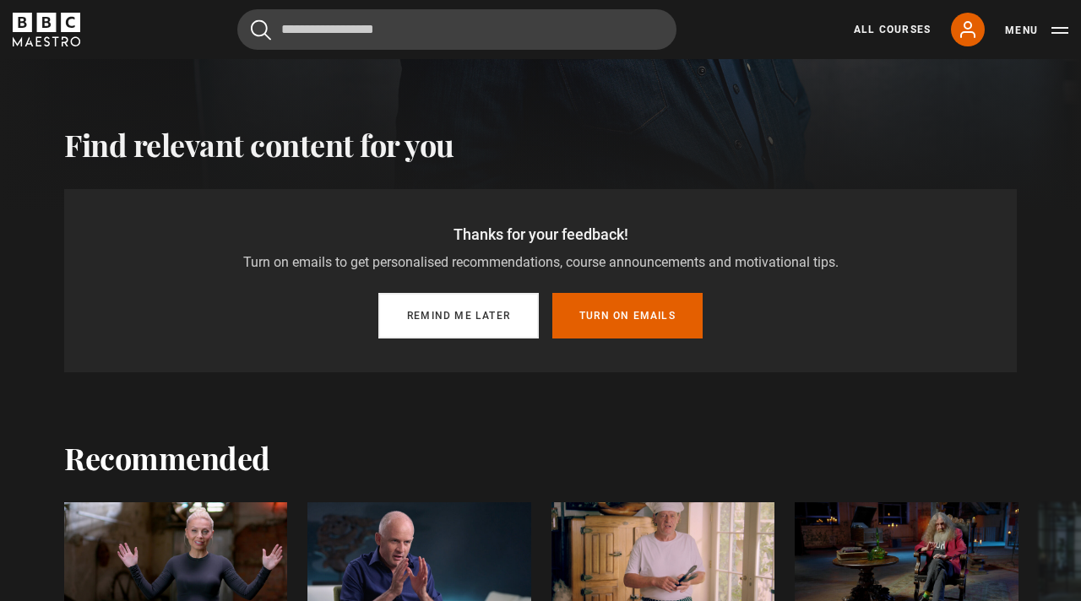
click at [520, 324] on button "Remind me later" at bounding box center [458, 316] width 161 height 46
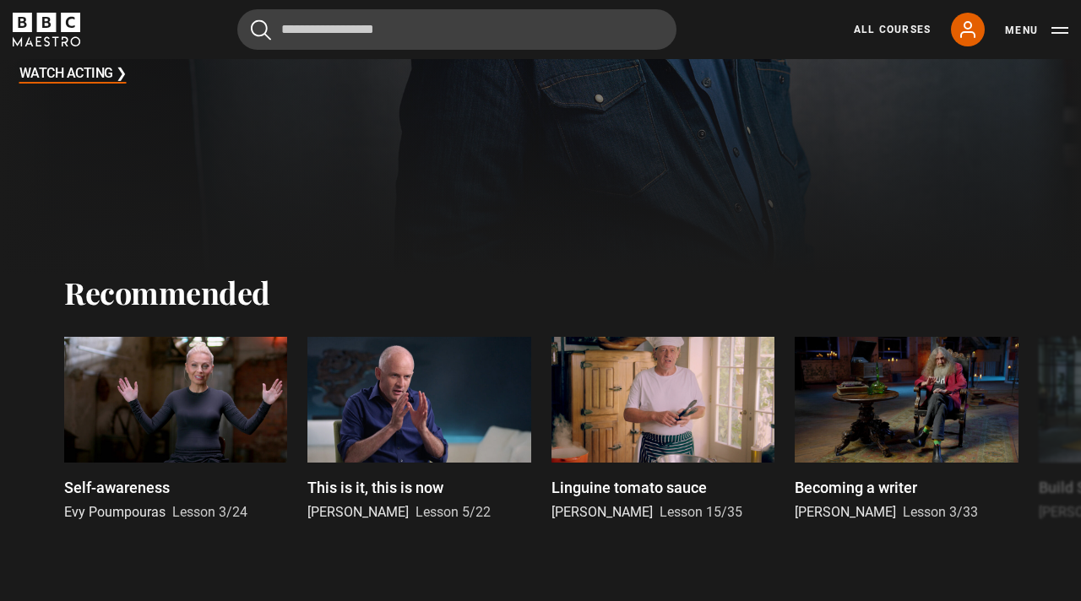
scroll to position [388, 0]
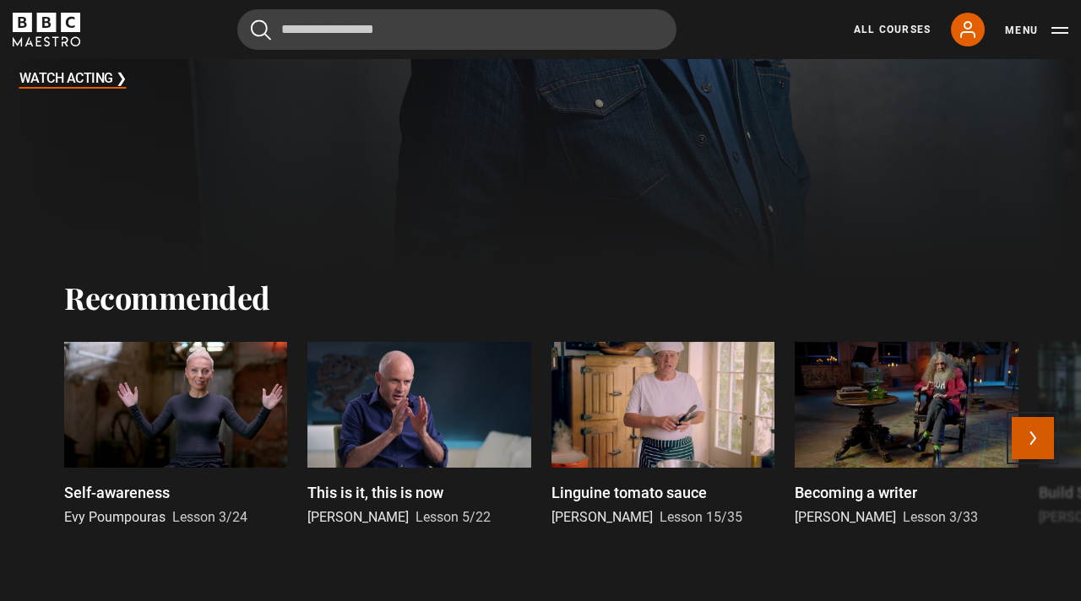
click at [1039, 432] on button "Next" at bounding box center [1033, 438] width 42 height 42
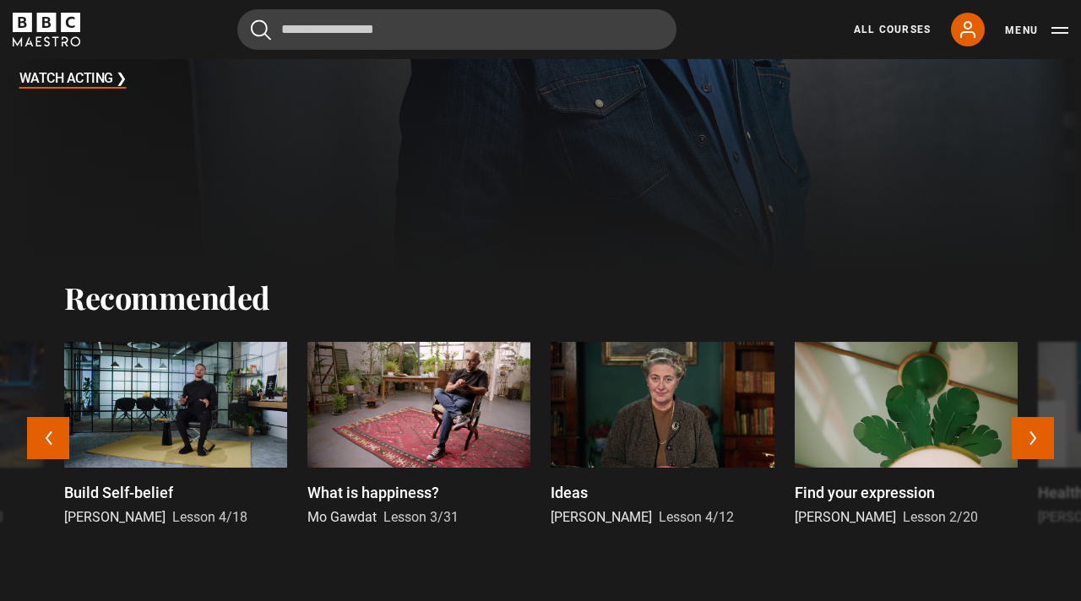
click at [638, 399] on div at bounding box center [662, 405] width 223 height 126
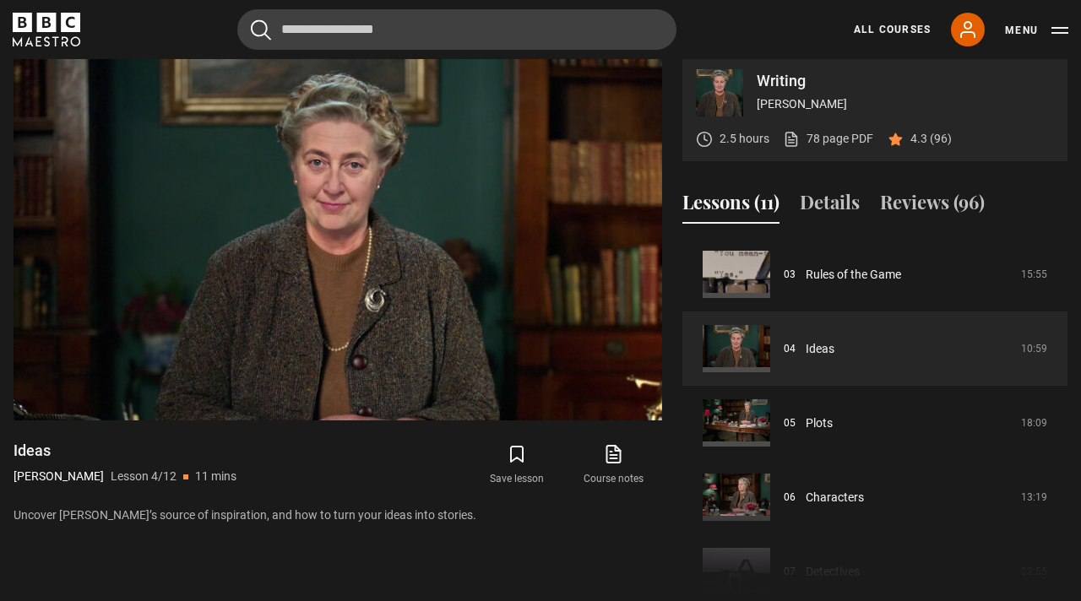
scroll to position [681, 0]
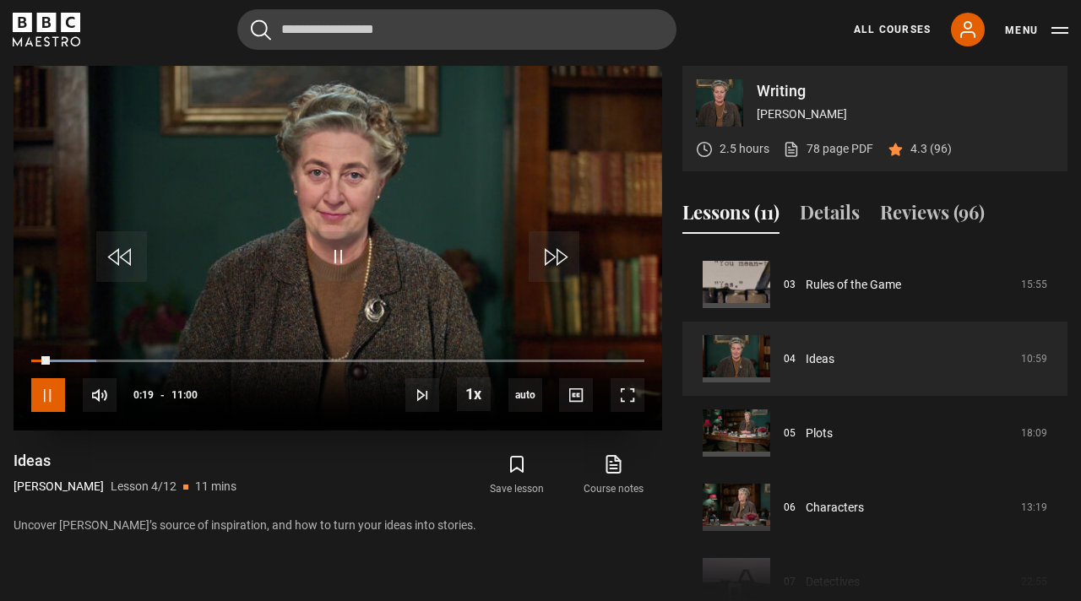
click at [48, 402] on span "Video Player" at bounding box center [48, 395] width 34 height 34
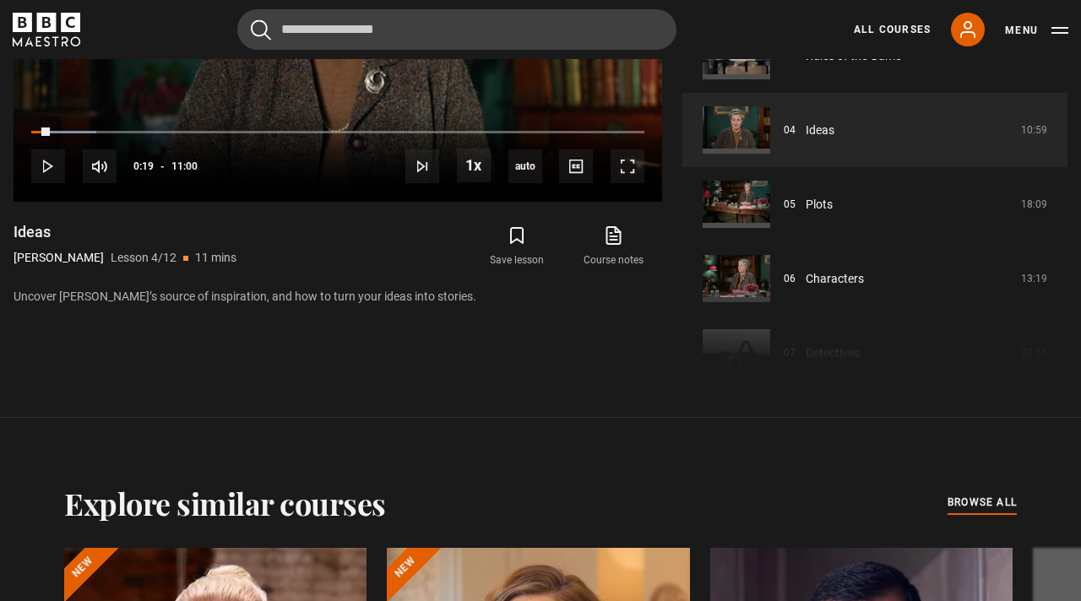
scroll to position [917, 0]
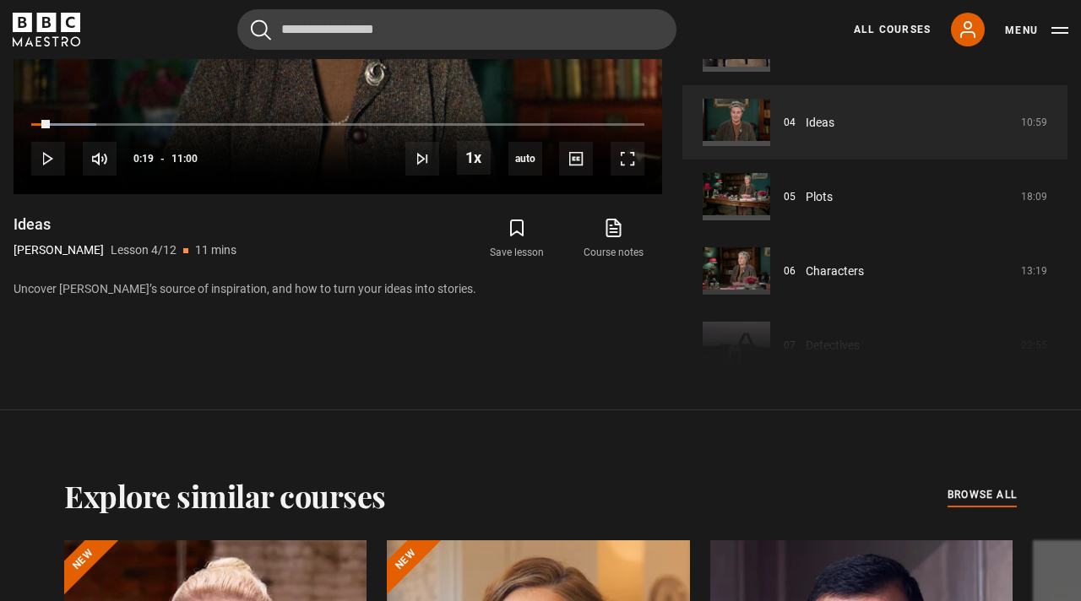
click at [101, 290] on p "Uncover [PERSON_NAME]’s source of inspiration, and how to turn your ideas into …" at bounding box center [338, 289] width 649 height 18
click at [46, 249] on p "[PERSON_NAME]" at bounding box center [59, 251] width 90 height 18
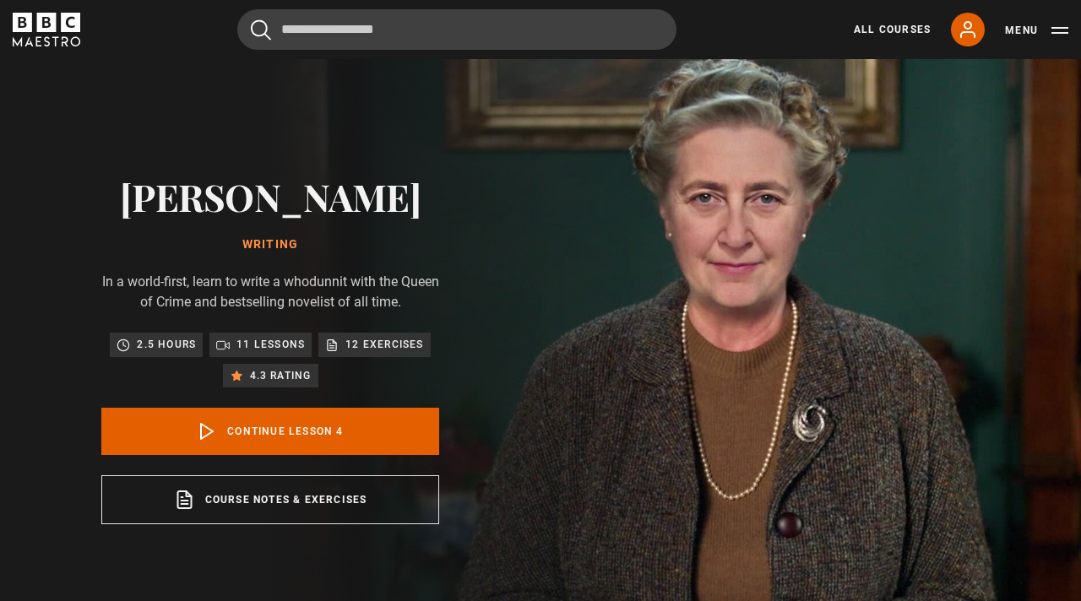
scroll to position [0, 0]
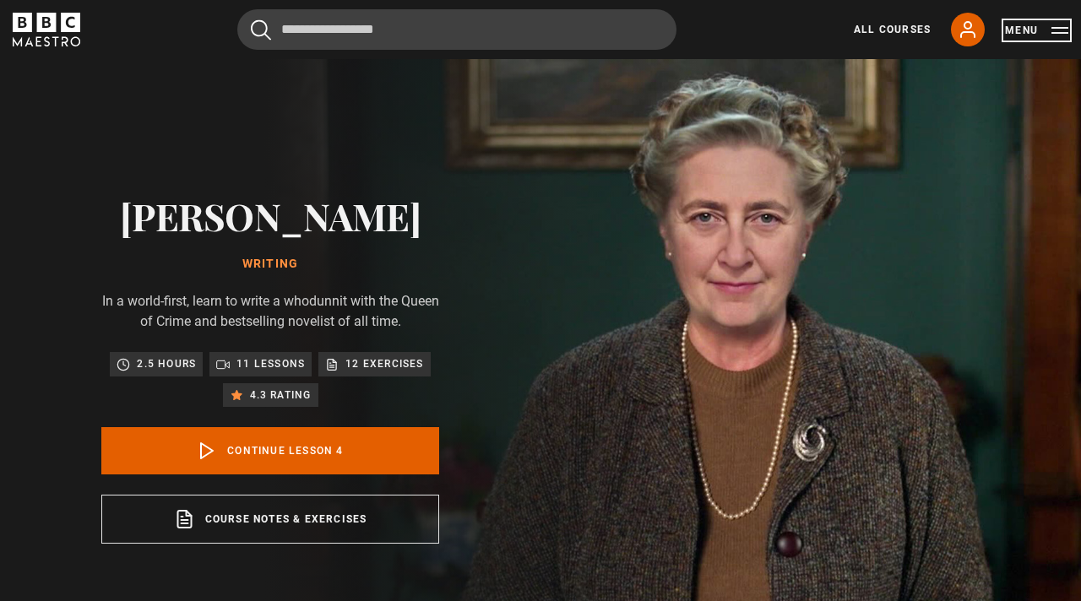
click at [1056, 35] on button "Menu" at bounding box center [1036, 30] width 63 height 17
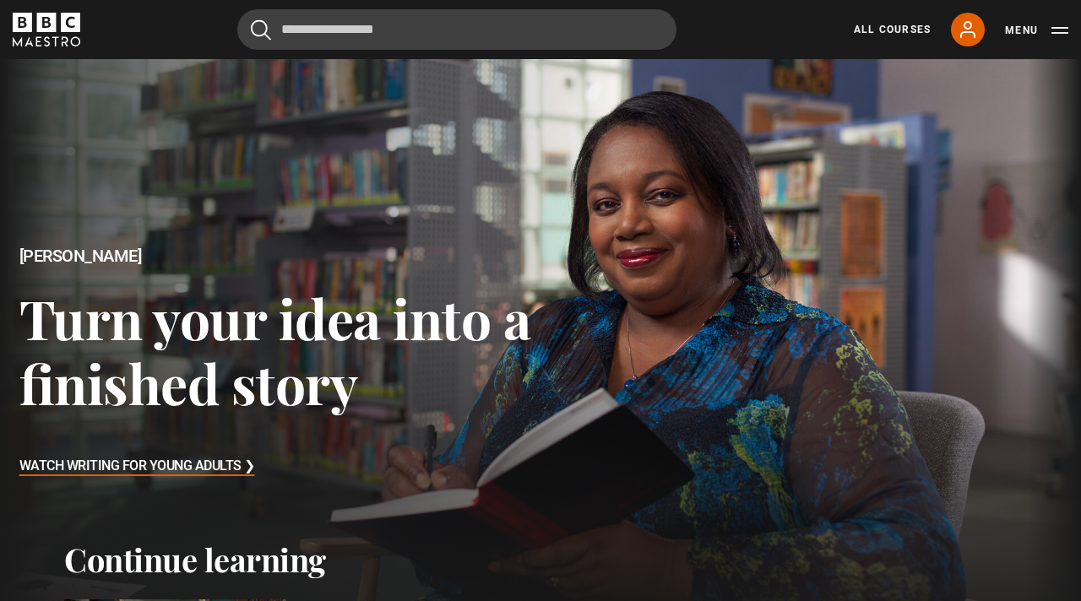
click at [1057, 30] on button "Menu" at bounding box center [1036, 30] width 63 height 17
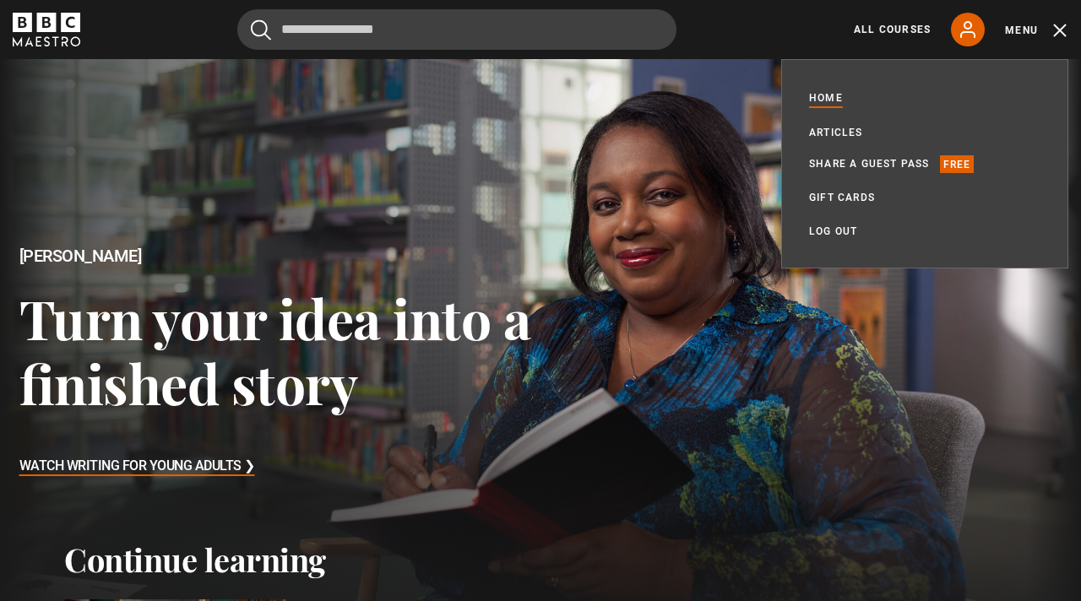
click at [1048, 28] on button "Menu" at bounding box center [1036, 30] width 63 height 17
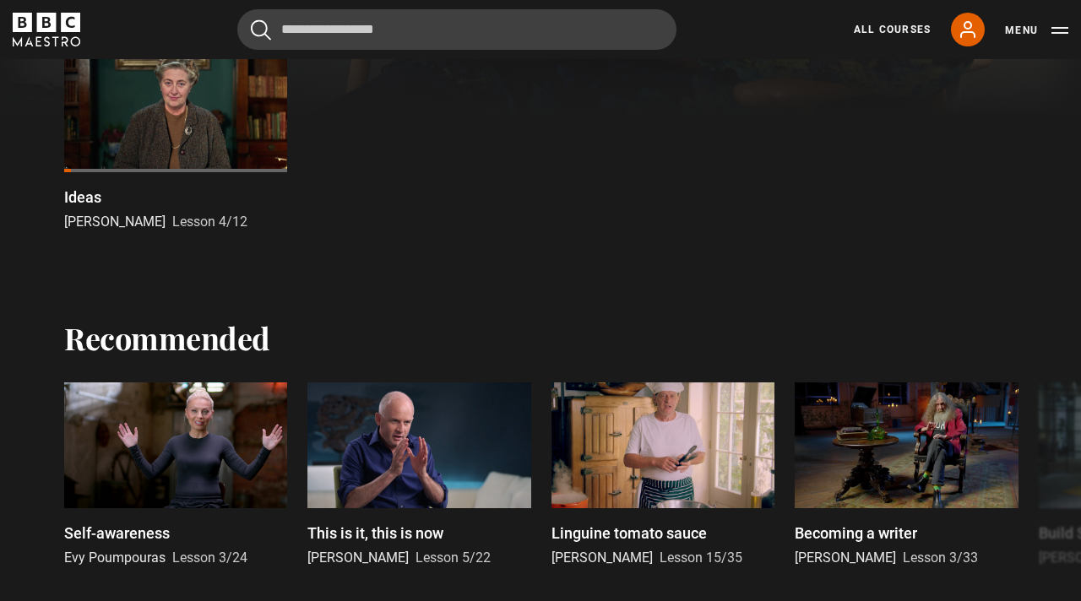
scroll to position [565, 0]
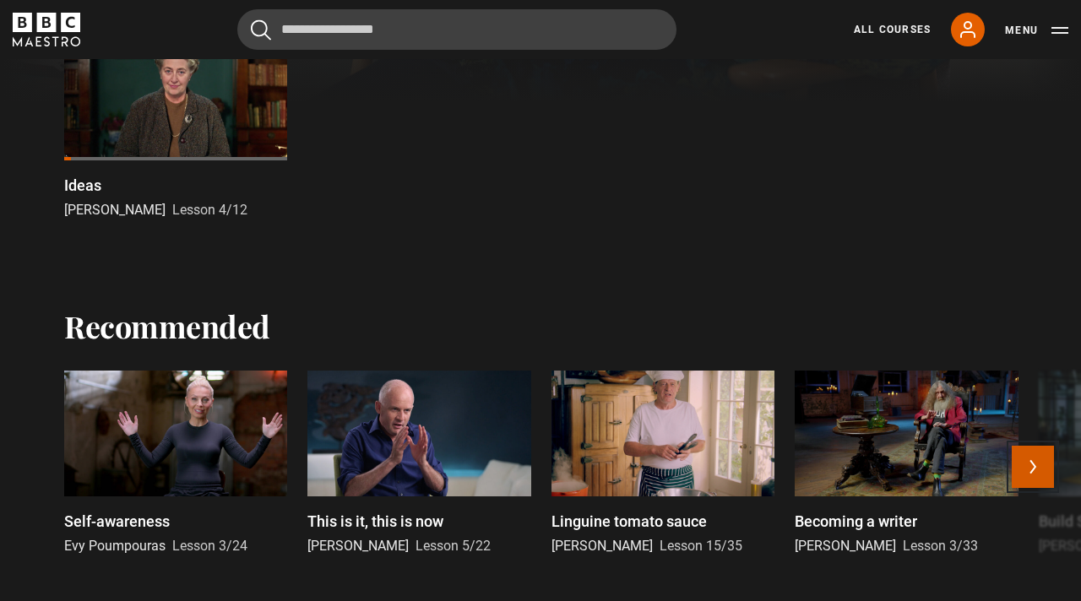
click at [1027, 478] on button "Next" at bounding box center [1033, 467] width 42 height 42
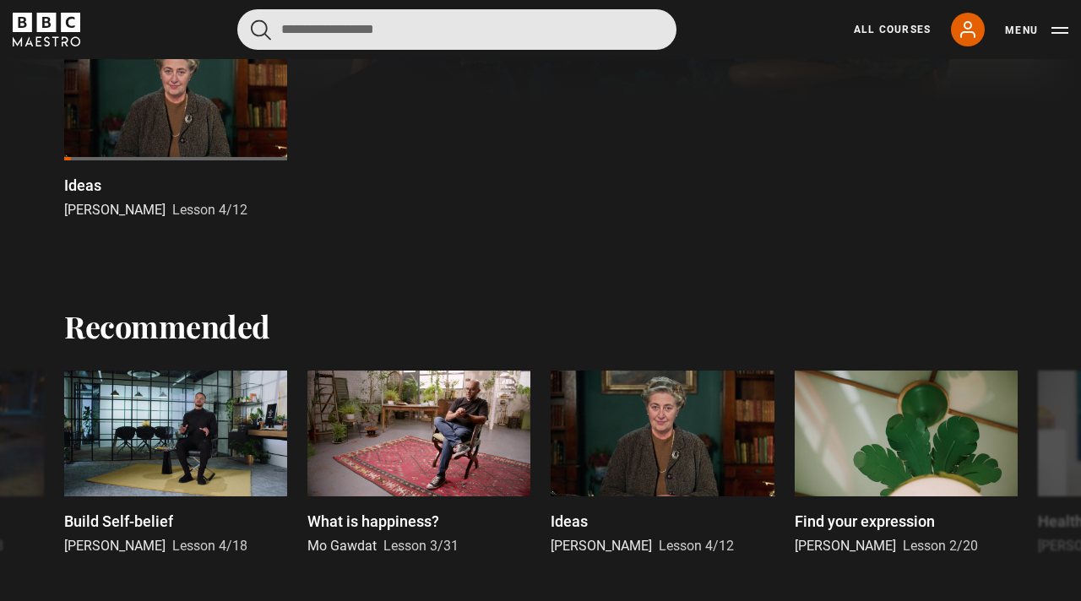
click at [531, 20] on input "Search" at bounding box center [456, 29] width 439 height 41
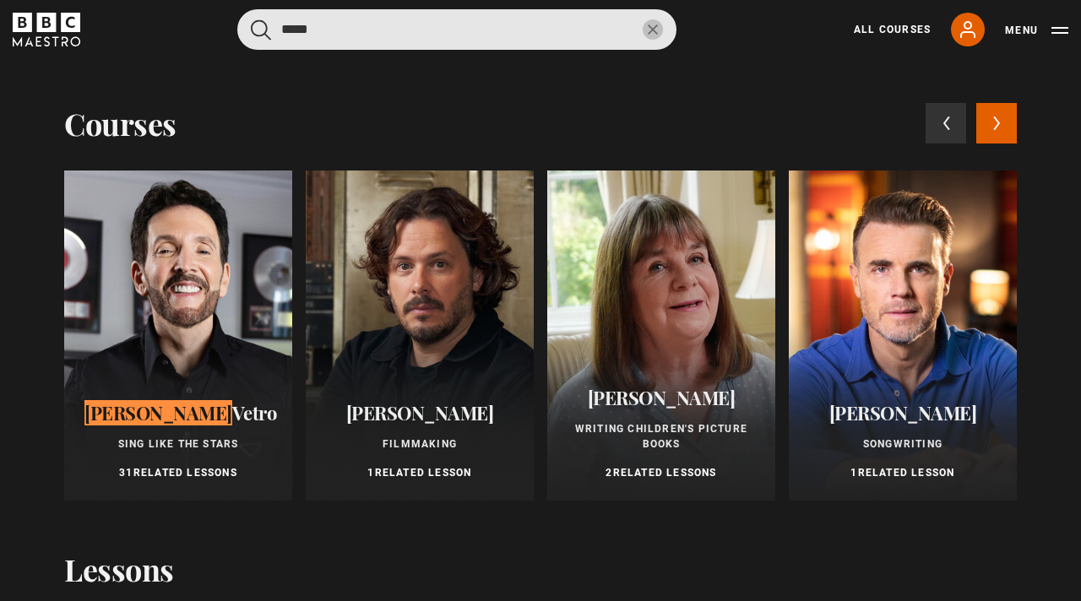
type input "****"
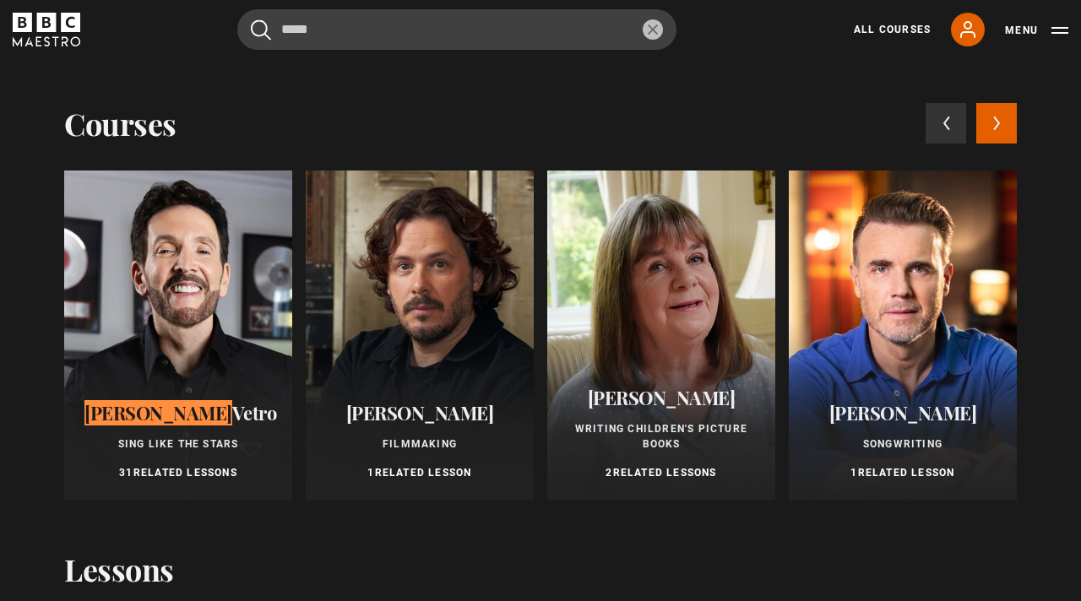
click at [164, 335] on div at bounding box center [178, 336] width 228 height 330
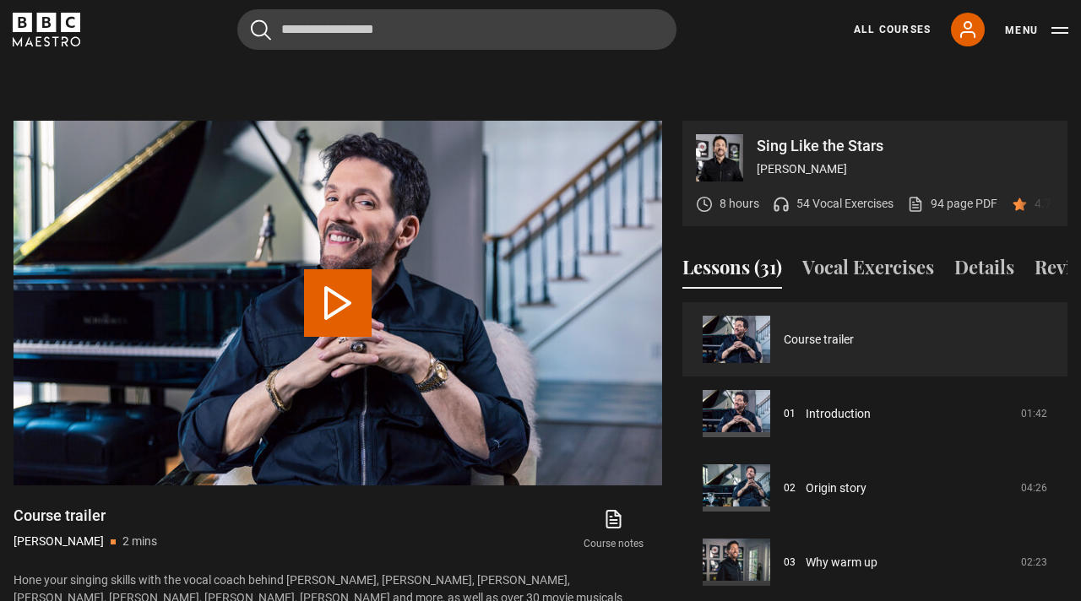
scroll to position [776, 0]
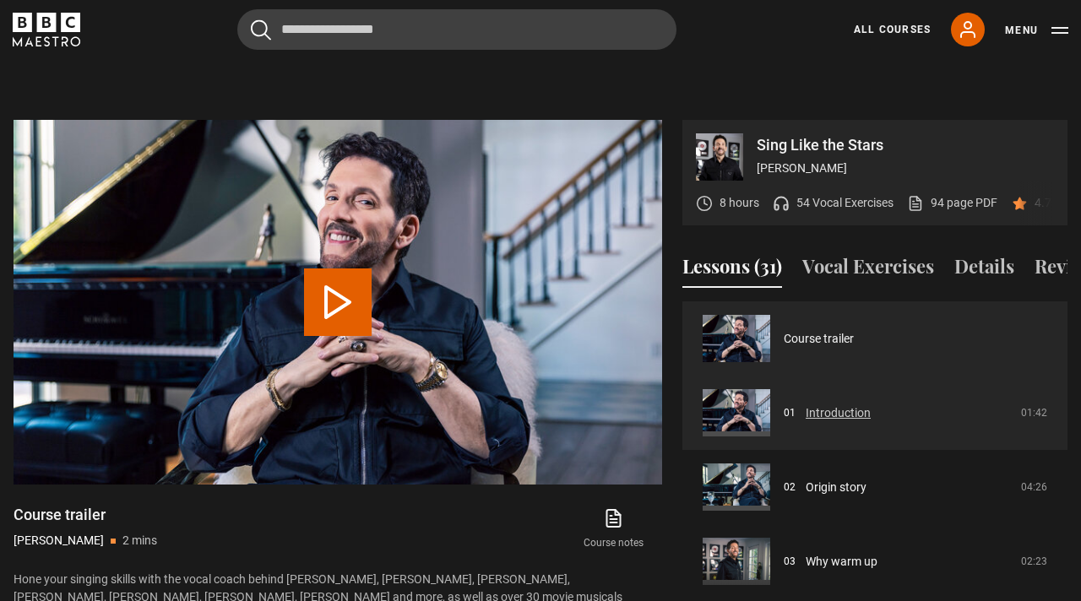
click at [871, 405] on link "Introduction" at bounding box center [838, 414] width 65 height 18
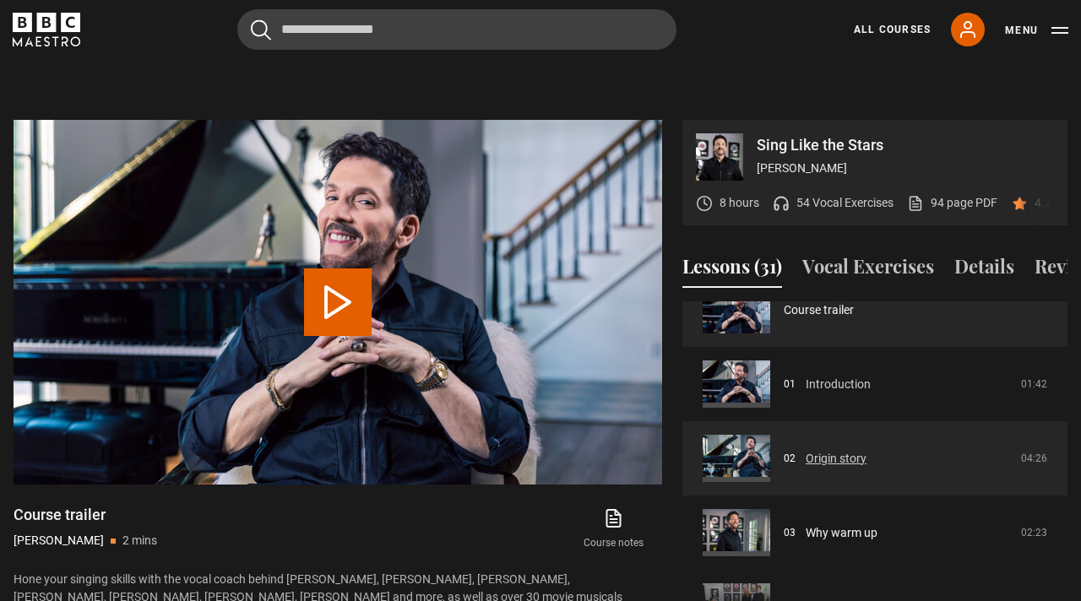
scroll to position [27, 0]
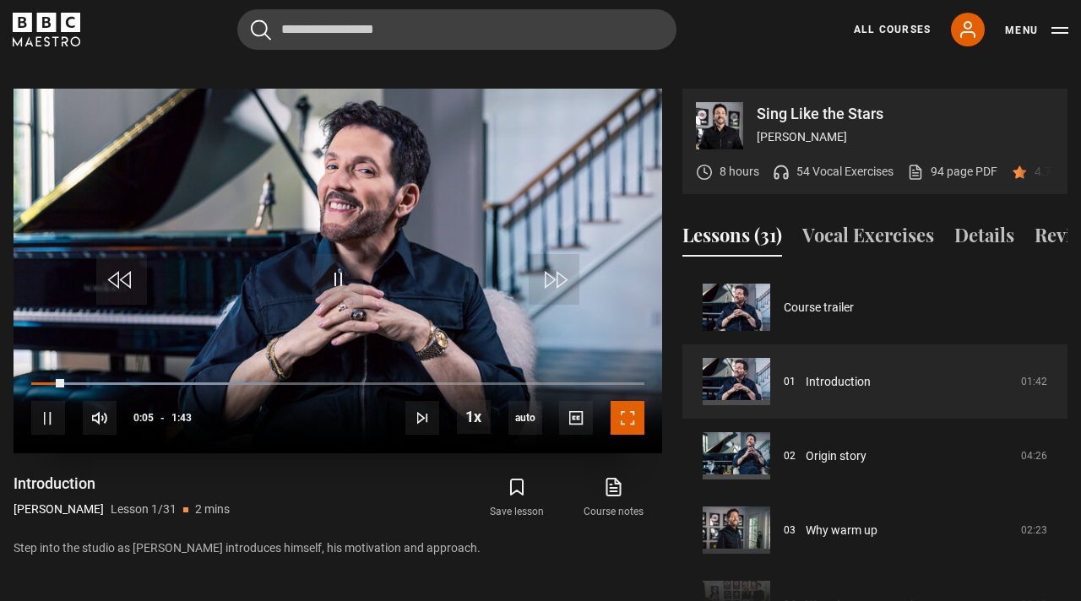
click at [632, 403] on span "Video Player" at bounding box center [628, 418] width 34 height 34
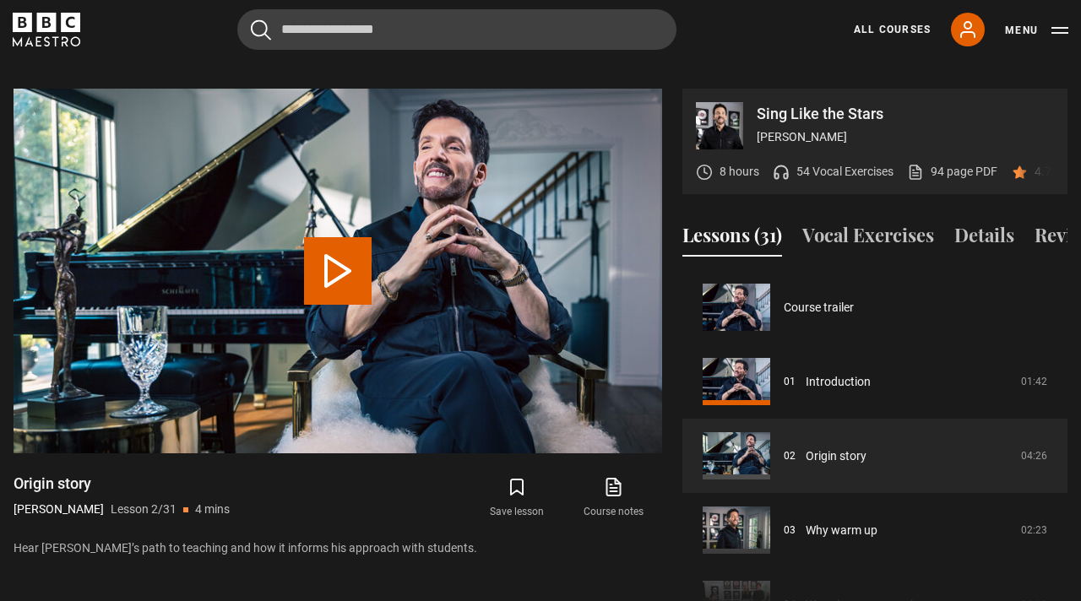
scroll to position [74, 0]
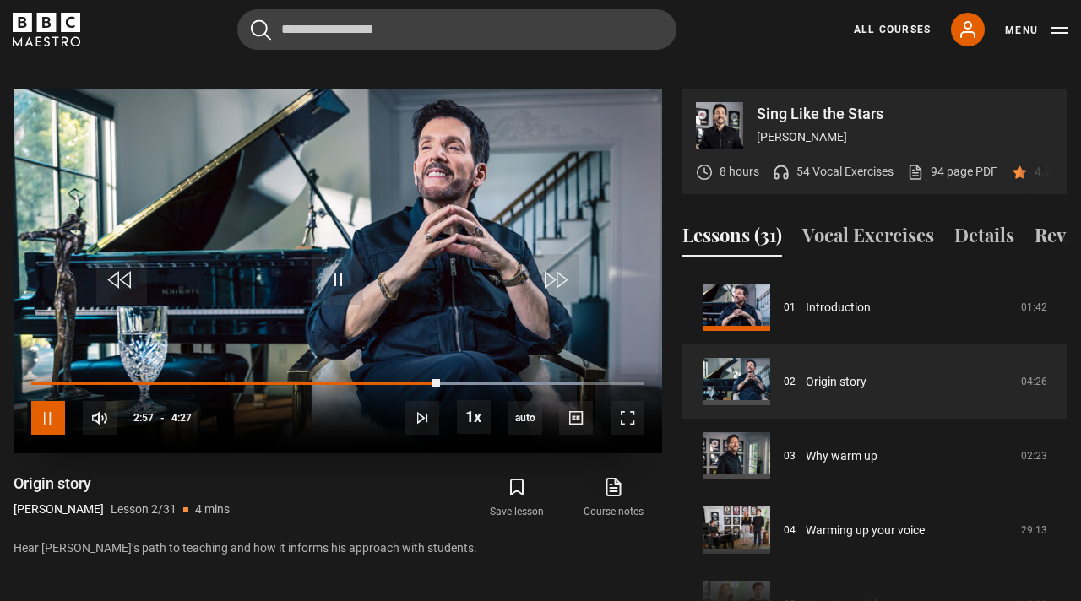
click at [46, 407] on span "Video Player" at bounding box center [48, 418] width 34 height 34
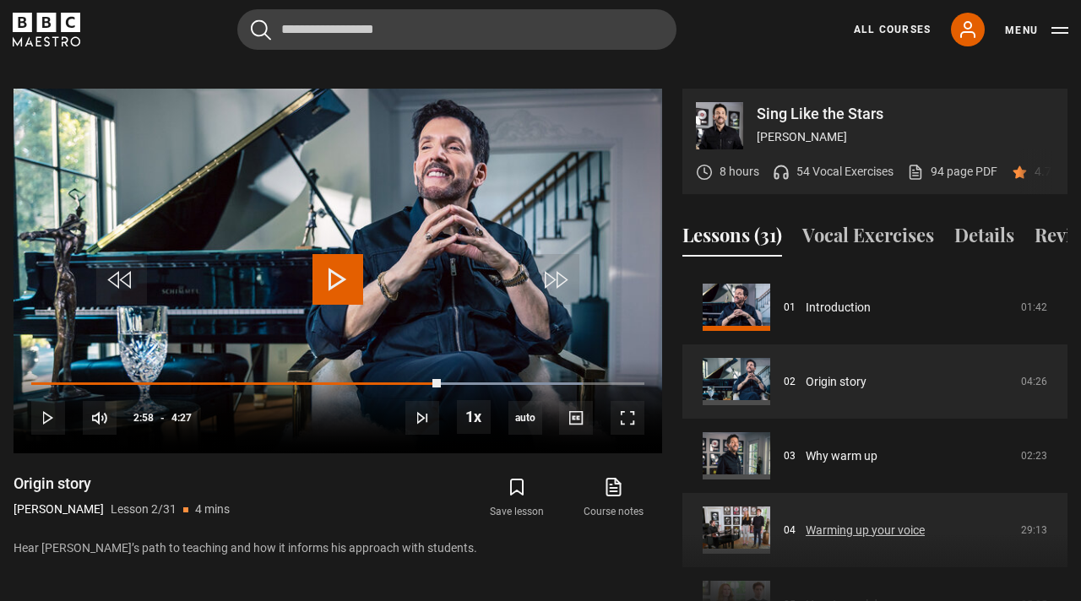
click at [806, 522] on link "Warming up your voice" at bounding box center [865, 531] width 119 height 18
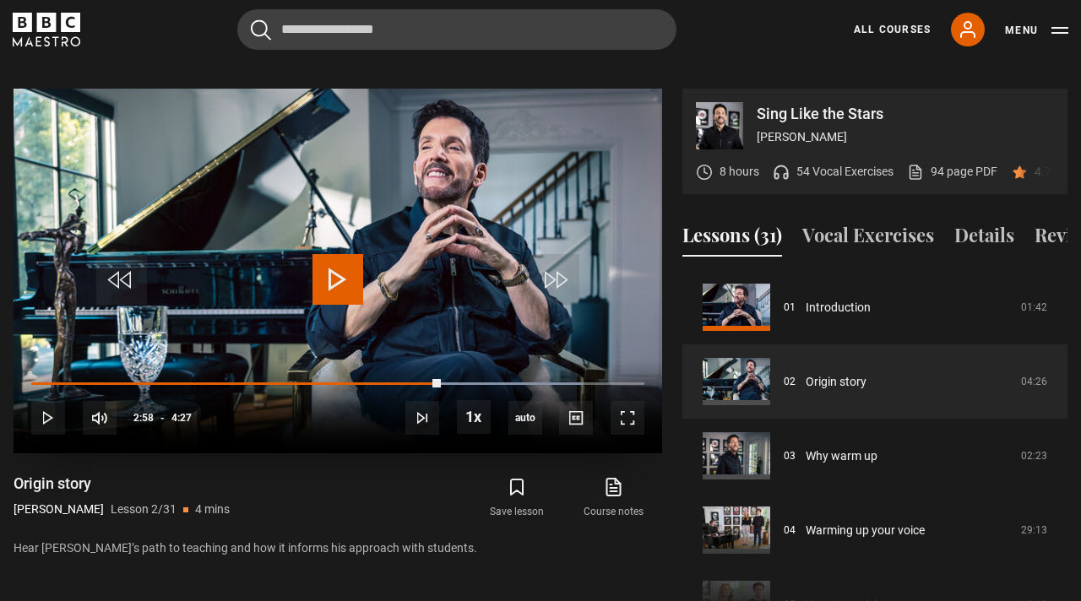
click at [340, 257] on span "Video Player" at bounding box center [338, 279] width 51 height 51
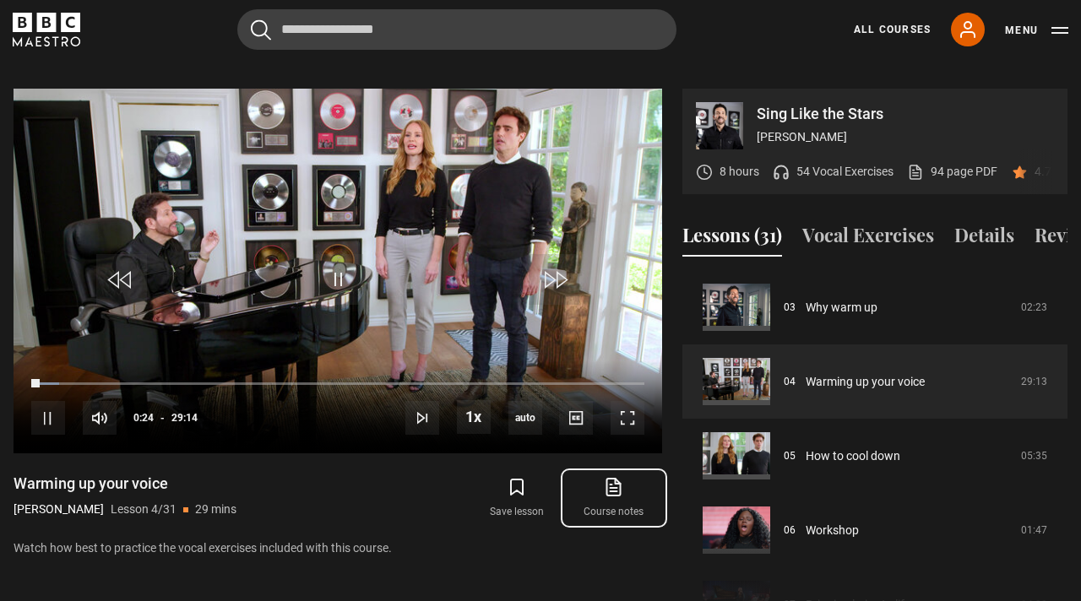
click at [607, 489] on link "Course notes opens in new tab" at bounding box center [614, 498] width 96 height 49
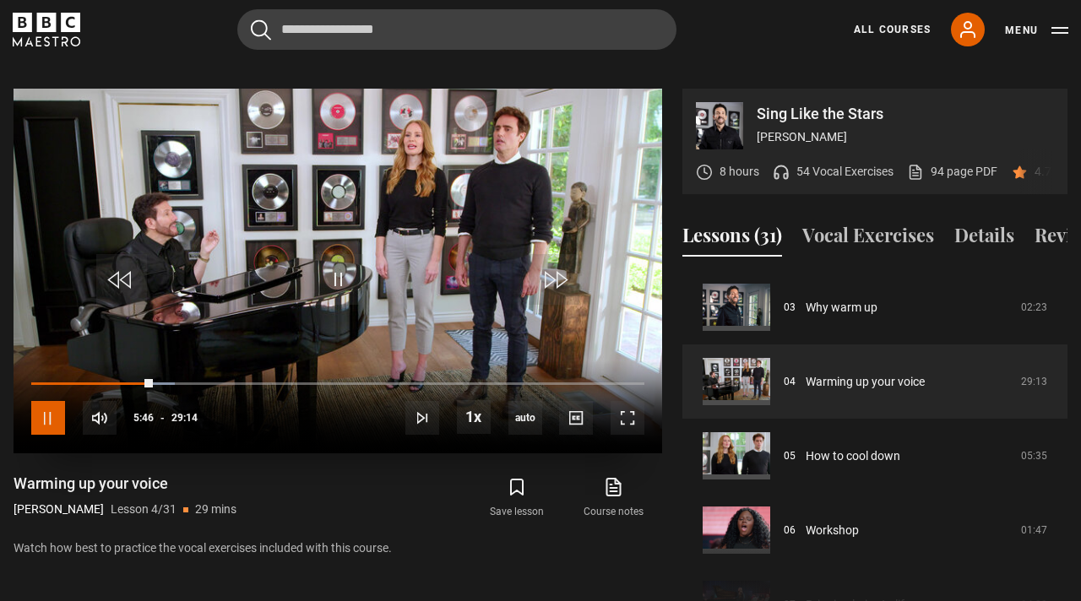
click at [42, 401] on span "Video Player" at bounding box center [48, 418] width 34 height 34
click at [346, 254] on span "Video Player" at bounding box center [338, 279] width 51 height 51
click at [38, 407] on span "Video Player" at bounding box center [48, 418] width 34 height 34
